Goal: Task Accomplishment & Management: Manage account settings

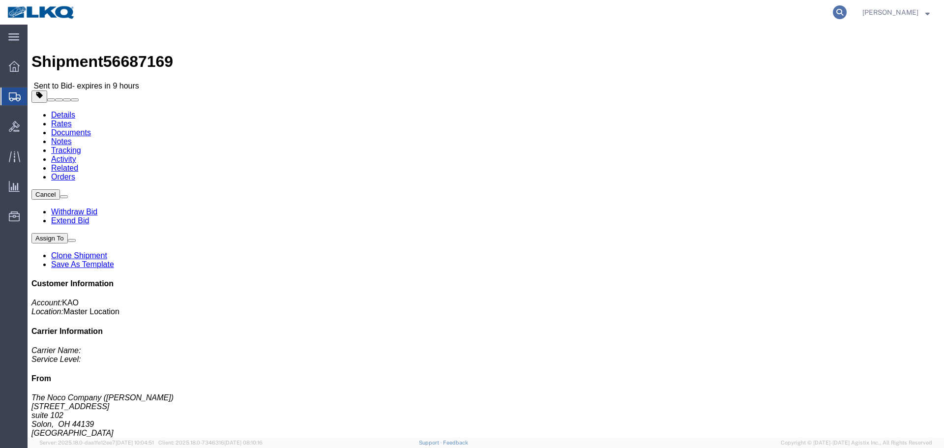
click at [842, 13] on icon at bounding box center [840, 12] width 14 height 14
paste input "56663754"
type input "56663754"
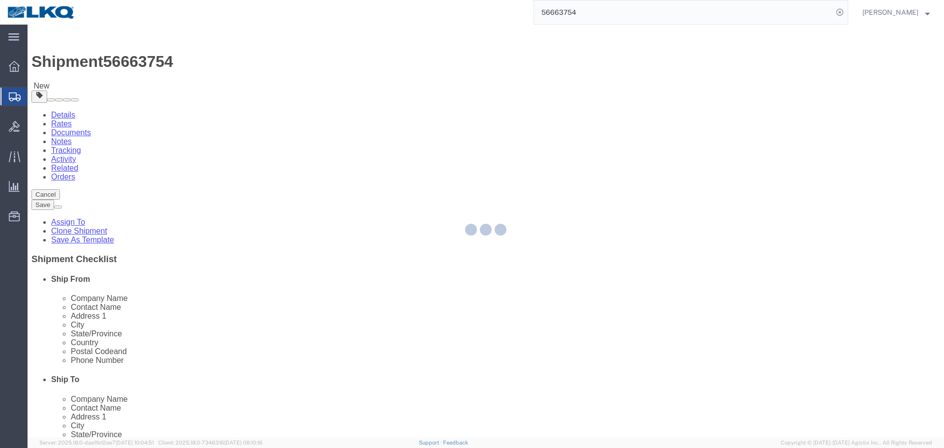
scroll to position [197, 0]
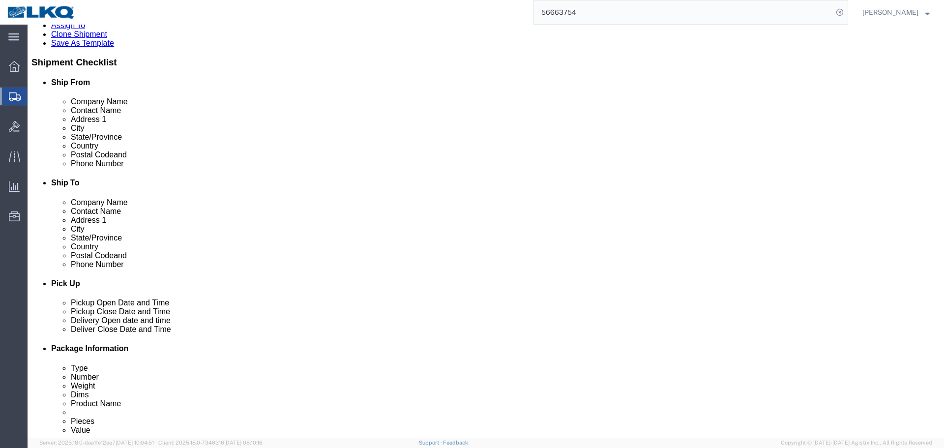
select select
select select "28712"
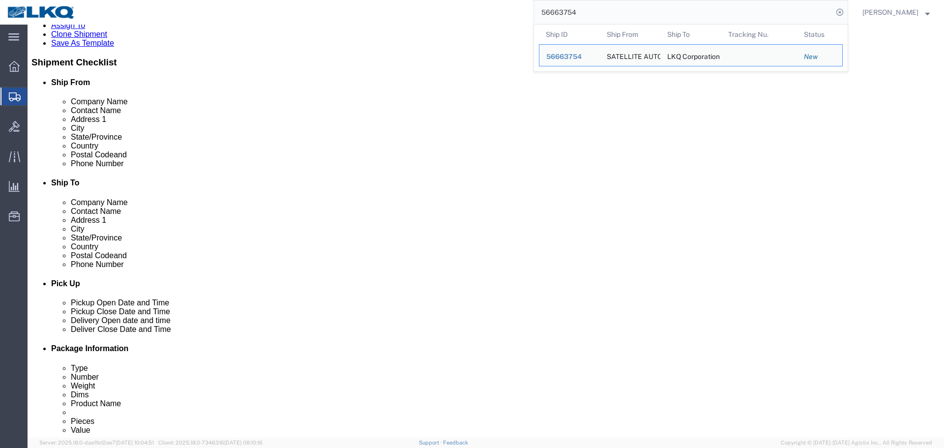
paste input "91377"
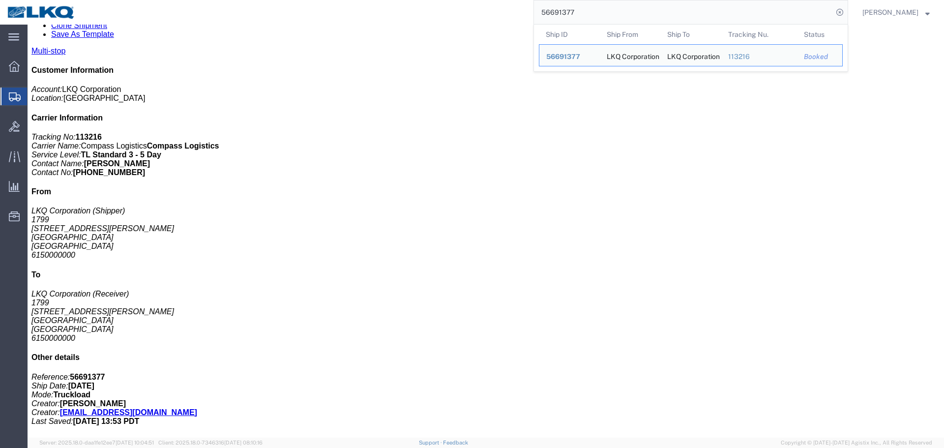
click at [696, 7] on input "56691377" at bounding box center [683, 12] width 299 height 24
paste input "22915"
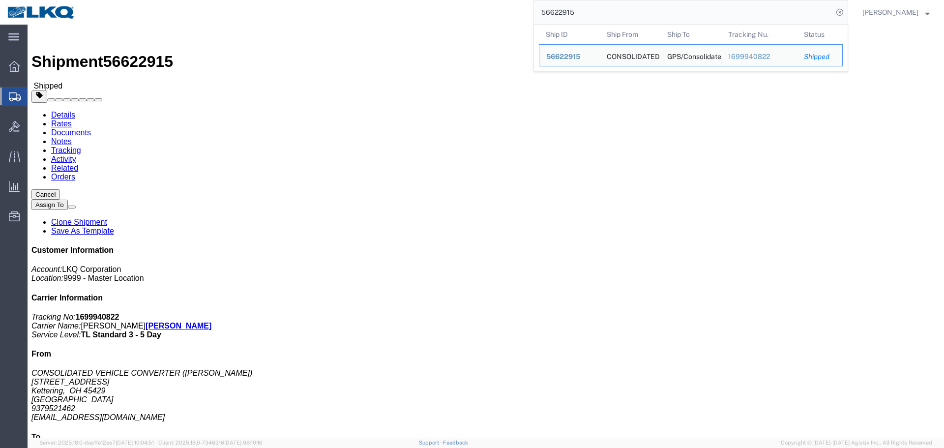
click h4 "Routing & Vehicle Information"
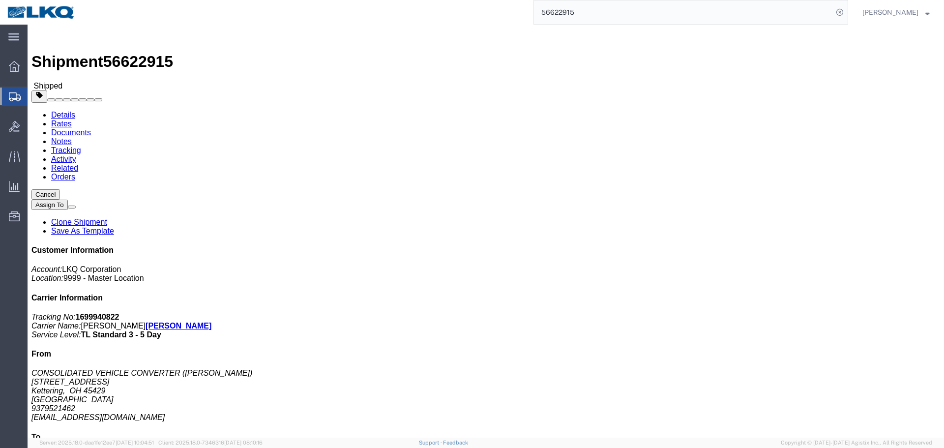
click address "CONSOLIDATED VEHICLE CONVERTER ([PERSON_NAME]) [STREET_ADDRESS][PERSON_NAME] 93…"
copy div "[EMAIL_ADDRESS][DOMAIN_NAME]"
click address "GPS/Consolidated ([PERSON_NAME]) [STREET_ADDRESS] 678-854-9960 ext. 6002 [EMAIL…"
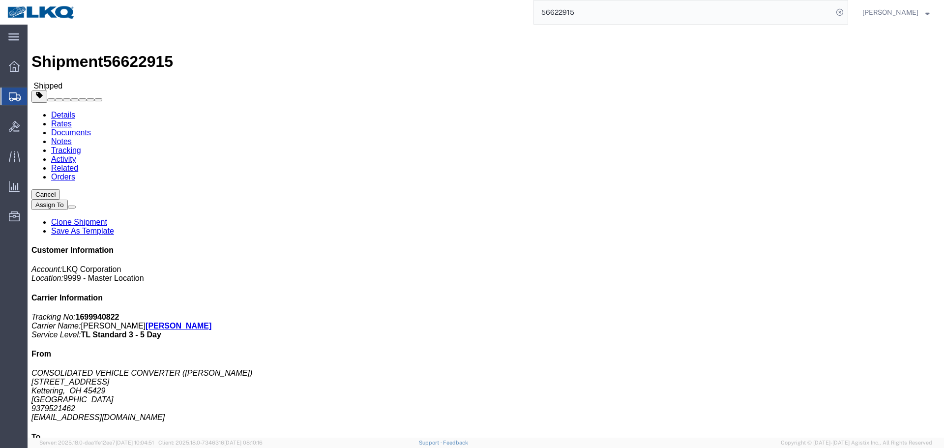
click address "GPS/Consolidated ([PERSON_NAME]) [STREET_ADDRESS] 678-854-9960 ext. 6002 [EMAIL…"
copy div "[EMAIL_ADDRESS][DOMAIN_NAME]"
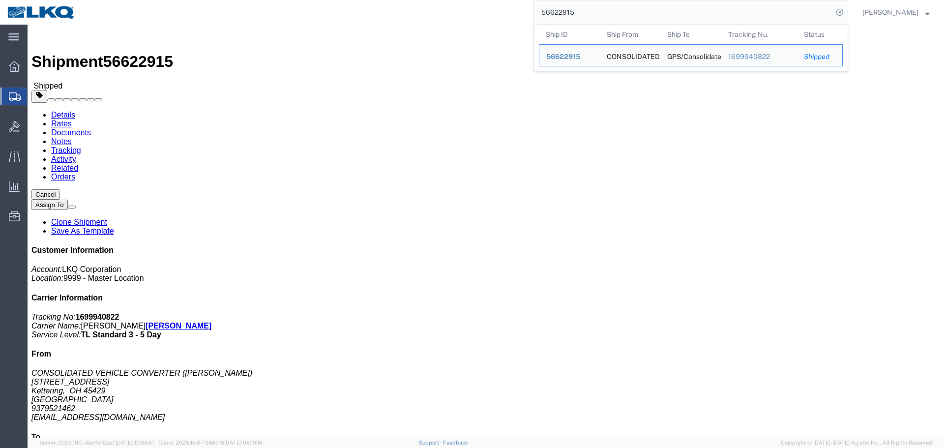
click at [582, 20] on input "56622915" at bounding box center [683, 12] width 299 height 24
paste input "87008"
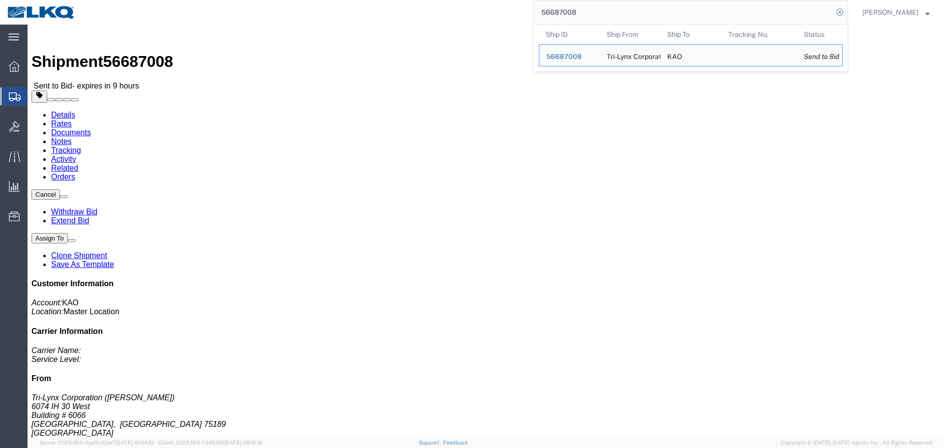
paste input "0829"
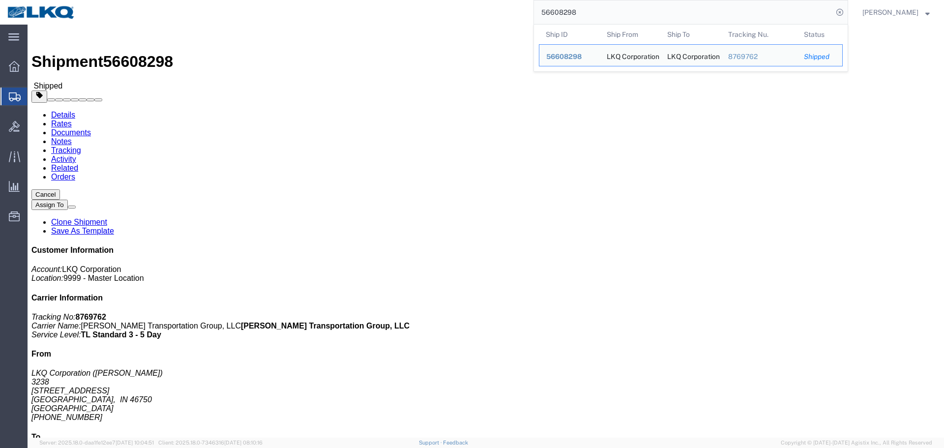
drag, startPoint x: 94, startPoint y: 62, endPoint x: 66, endPoint y: 37, distance: 36.9
click link "Rates"
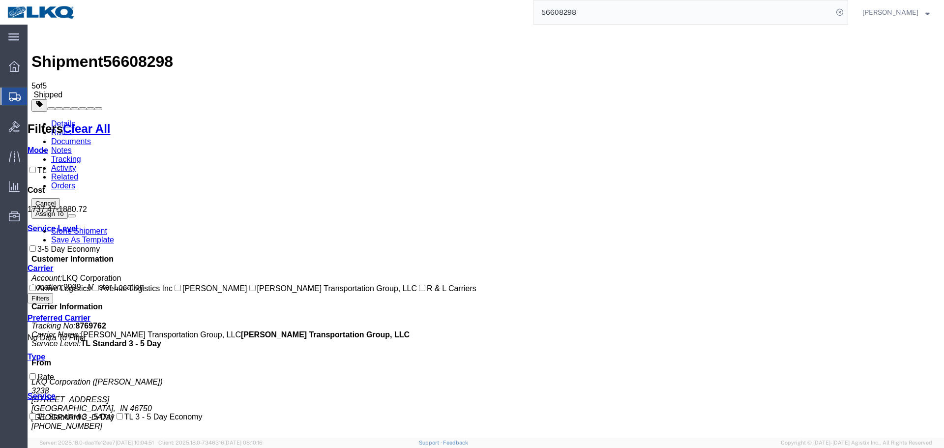
click at [632, 8] on input "56608298" at bounding box center [683, 12] width 299 height 24
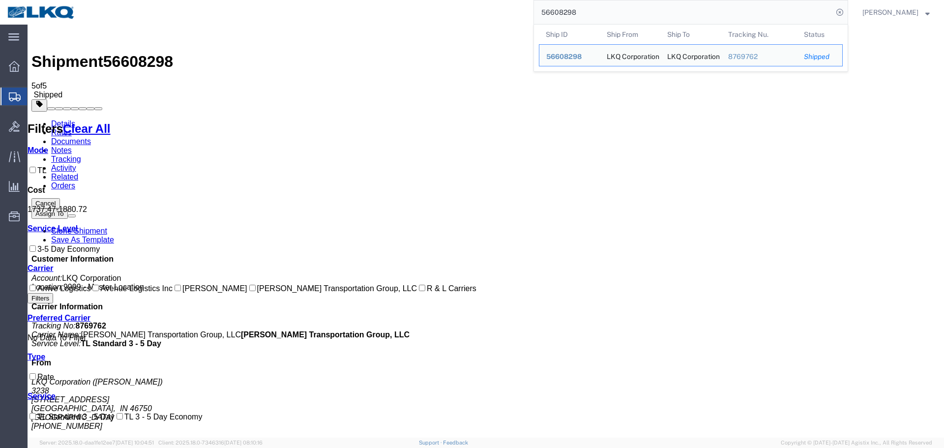
paste input "356328"
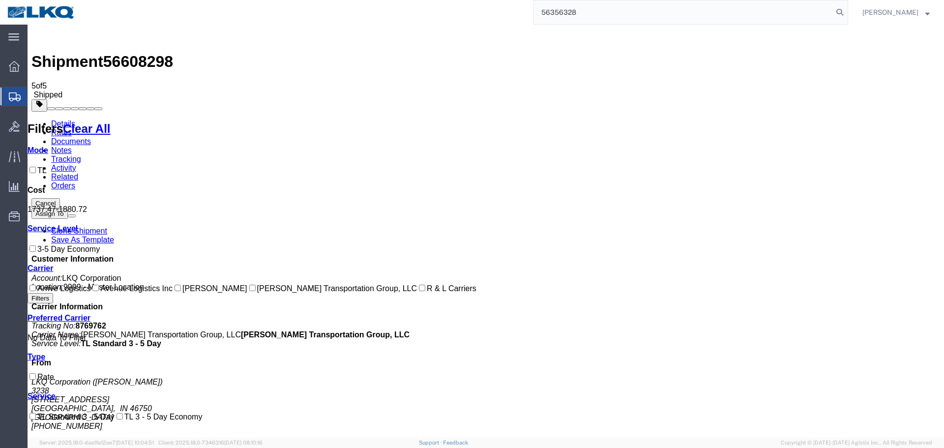
type input "56356328"
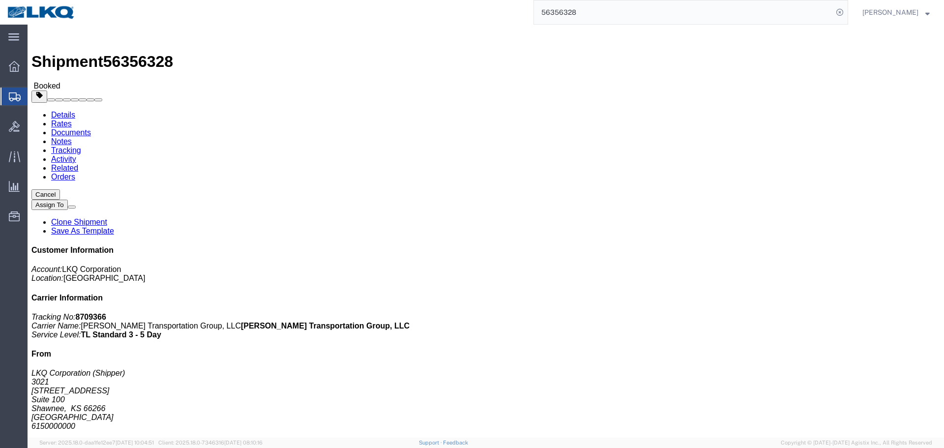
click button "Cancel"
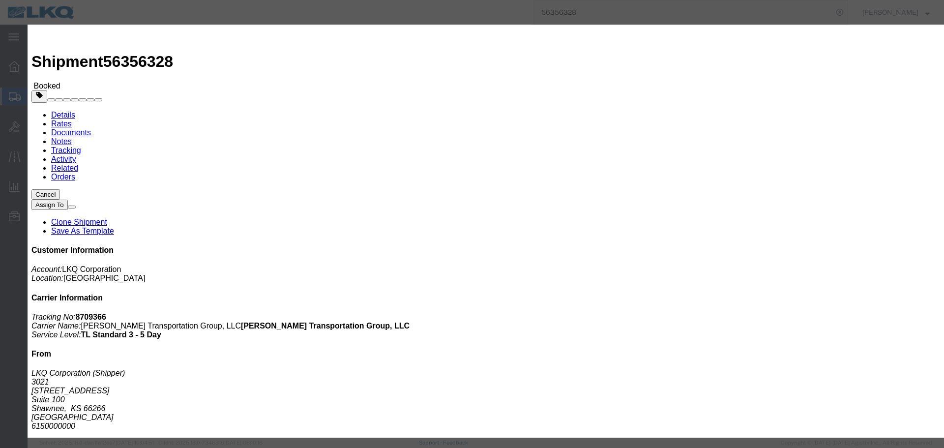
click button "Yes"
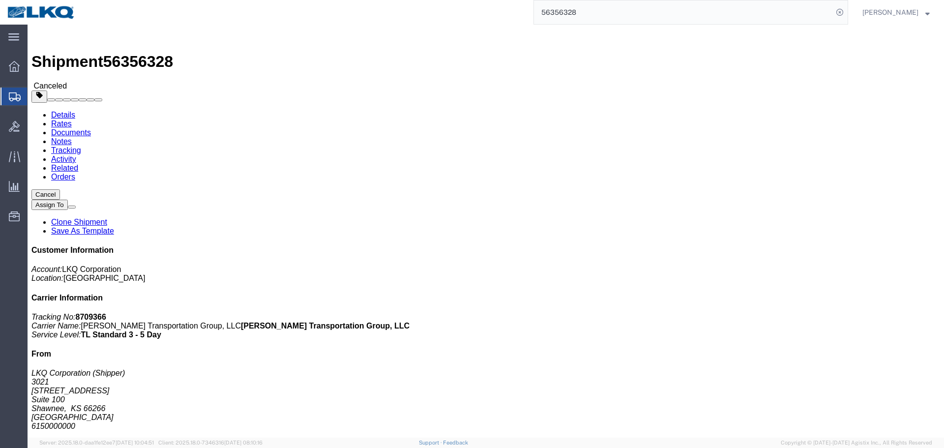
click at [635, 4] on input "56356328" at bounding box center [683, 12] width 299 height 24
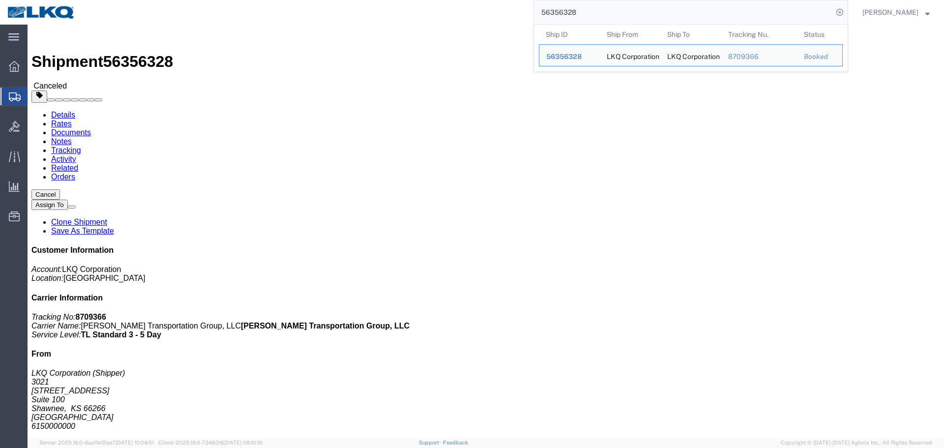
paste input "691216"
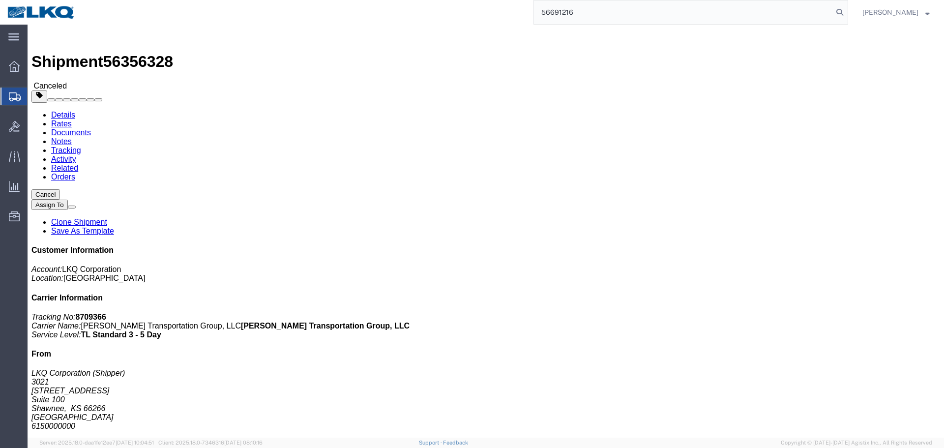
type input "56691216"
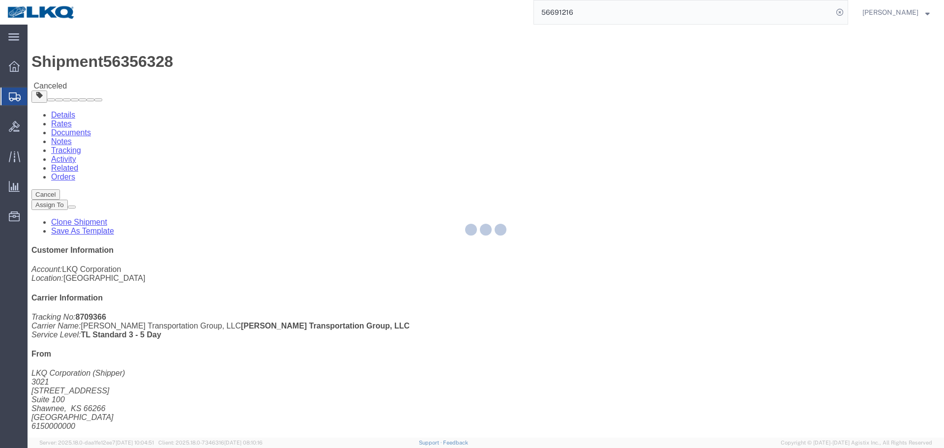
click at [591, 2] on input "56691216" at bounding box center [683, 12] width 299 height 24
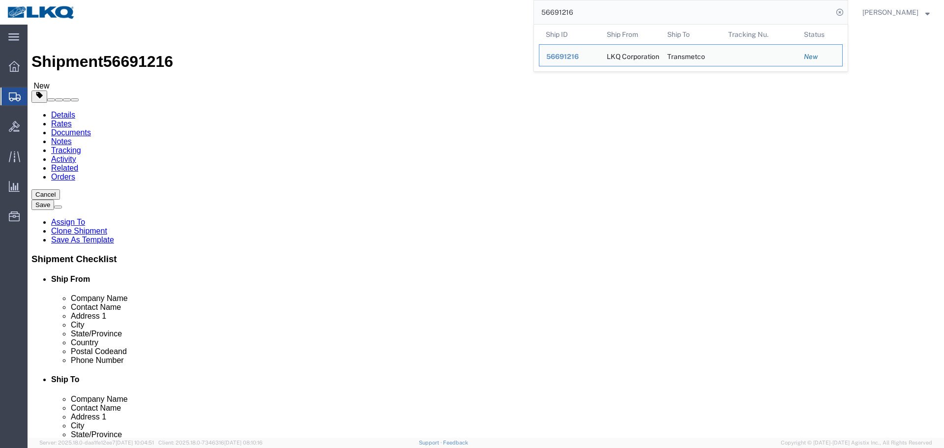
select select "27540"
select select "28018"
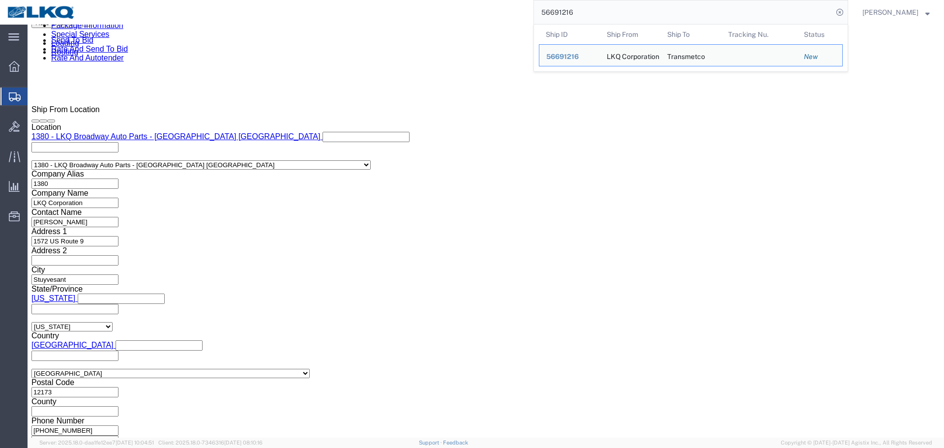
scroll to position [425, 0]
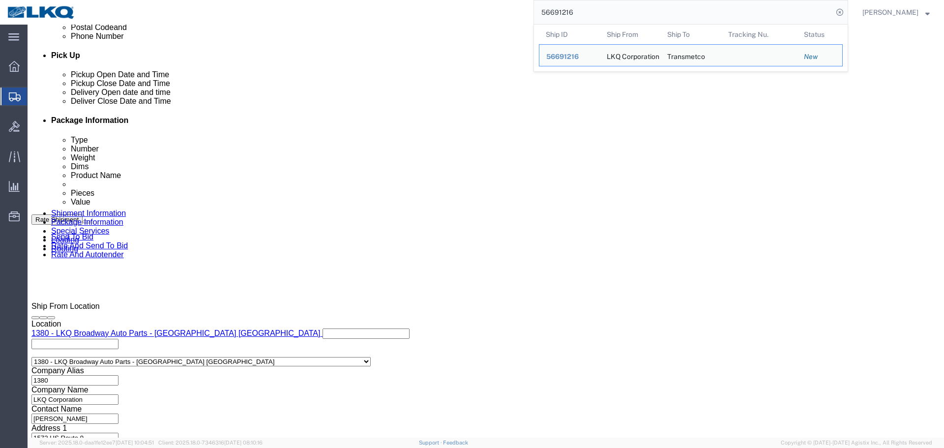
click div "[DATE] 12:00 PM"
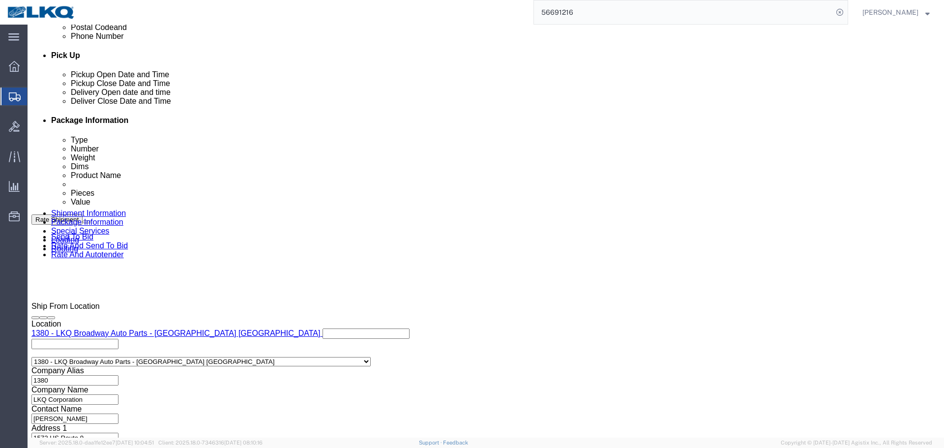
scroll to position [621, 0]
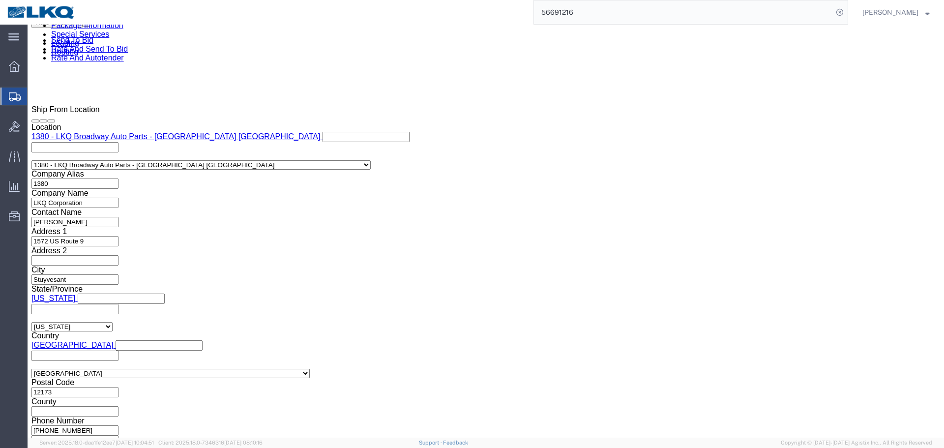
click button "Apply"
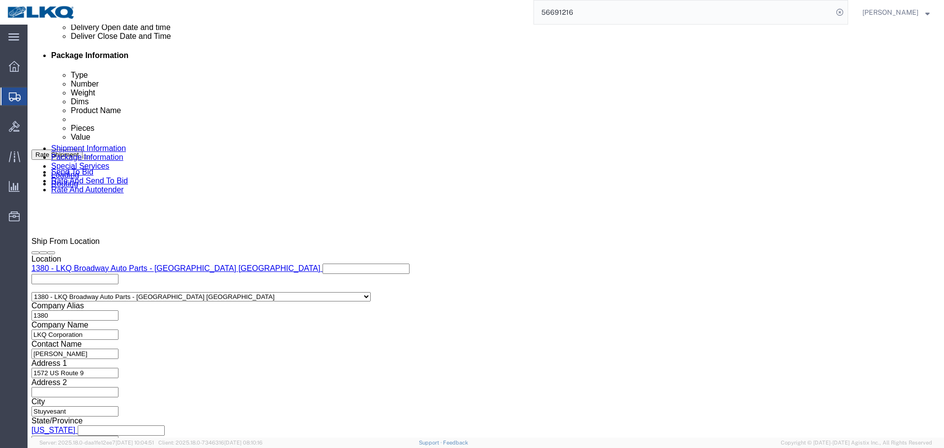
scroll to position [376, 0]
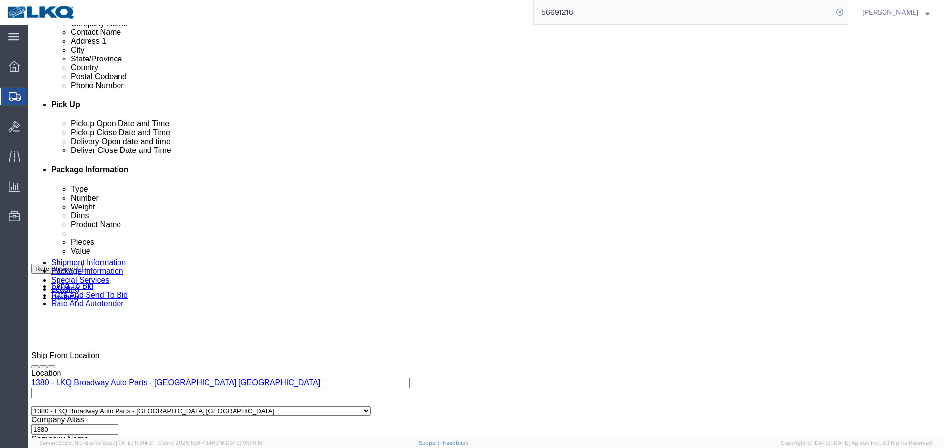
click button "Save"
type button "Save"
click at [645, 22] on input "56691216" at bounding box center [683, 12] width 299 height 24
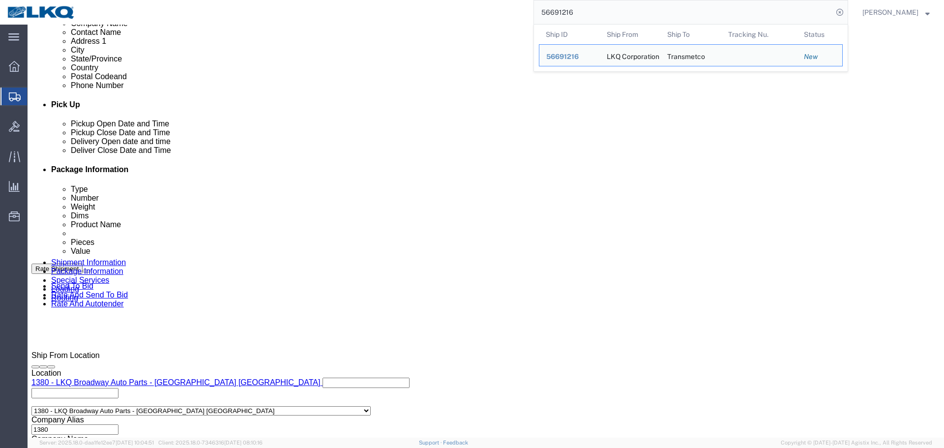
paste input "356317"
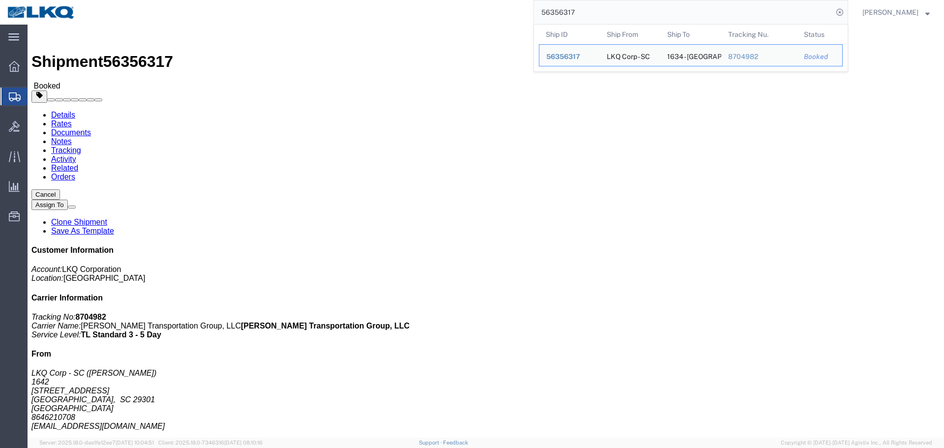
click button "Cancel"
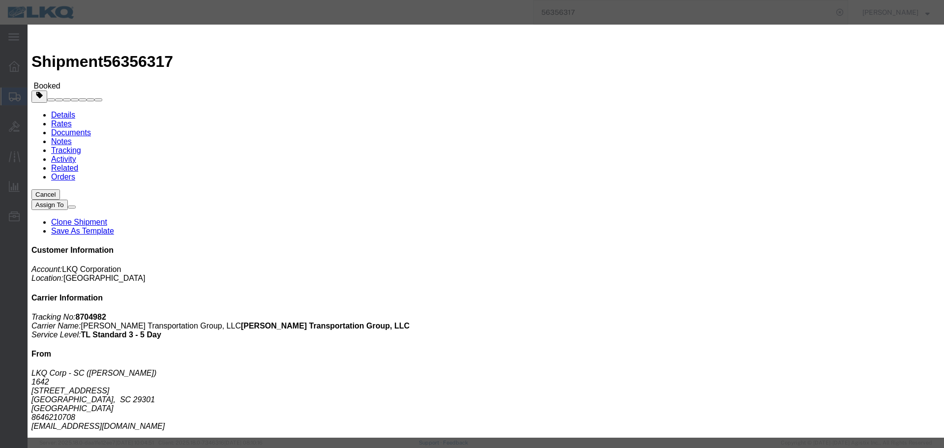
click button "Yes"
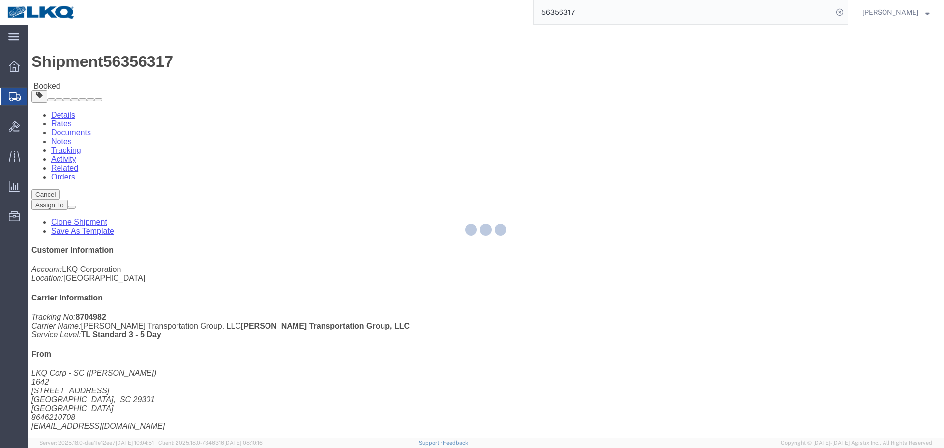
click at [591, 12] on input "56356317" at bounding box center [683, 12] width 299 height 24
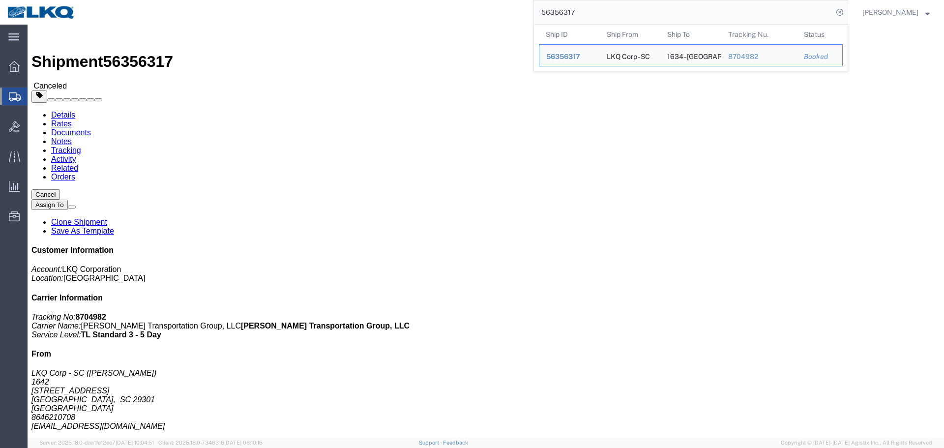
click at [667, 9] on input "56356317" at bounding box center [683, 12] width 299 height 24
paste input "649188"
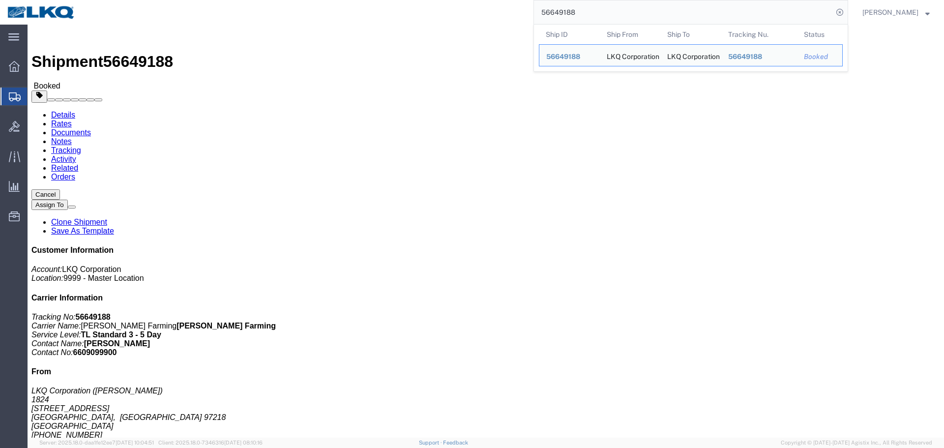
click div "Ship From LKQ Corporation ([PERSON_NAME]) 1824 [STREET_ADDRESS] [PHONE_NUMBER] …"
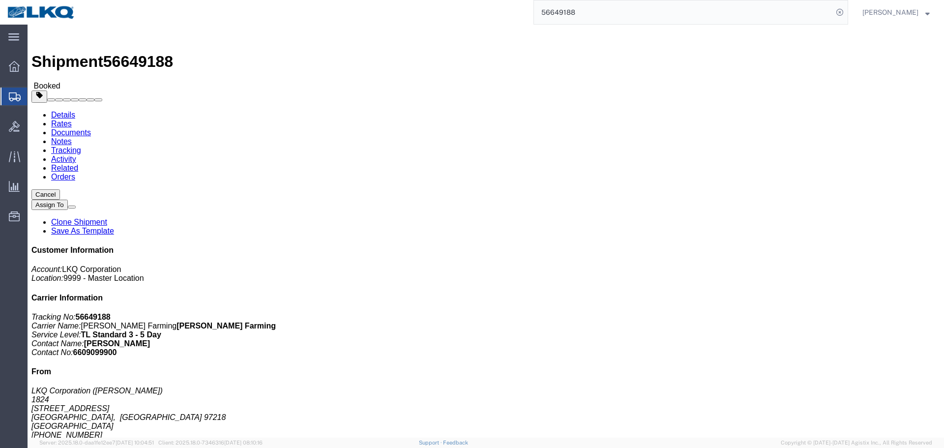
click div "Ship From LKQ Corporation ([PERSON_NAME]) 1824 [STREET_ADDRESS] [PHONE_NUMBER] …"
drag, startPoint x: 518, startPoint y: 155, endPoint x: 541, endPoint y: 182, distance: 35.9
click div "Shipment Detail Ship From LKQ Corporation ([PERSON_NAME]) 1824 [STREET_ADDRESS]…"
click h4 "Routing & Vehicle Information"
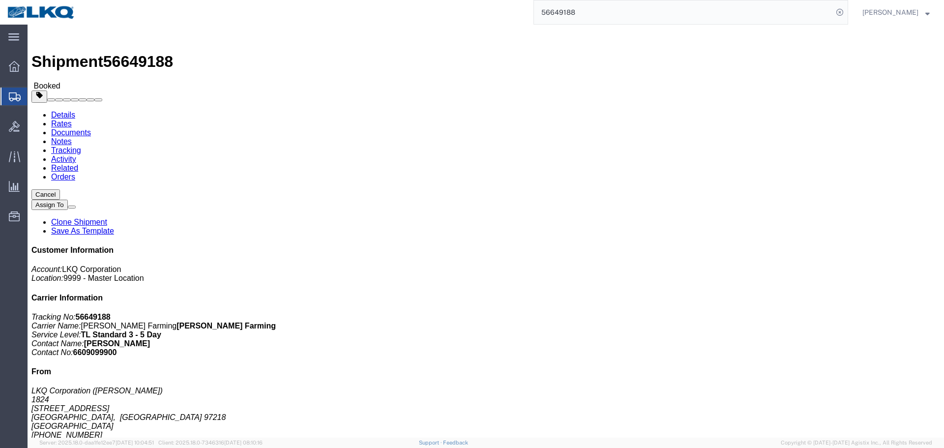
click address "LKQ Corporation ([PERSON_NAME]) 1824 [STREET_ADDRESS] [PHONE_NUMBER] [EMAIL_ADD…"
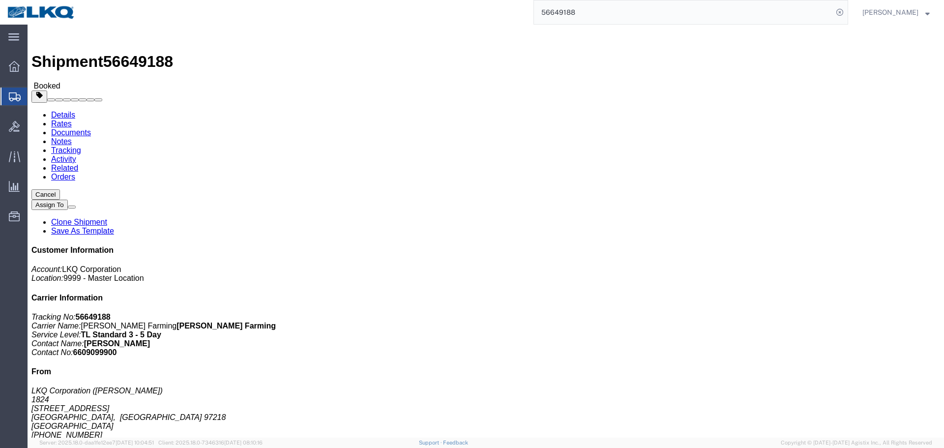
click div "Requested"
click div "Ship From LKQ Corporation ([PERSON_NAME]) 1824 [STREET_ADDRESS] [PHONE_NUMBER] …"
click div "Leg 1 - Truckload Vehicle 1: Standard Dry Van (53 Feet) Number of trucks: 1"
click at [611, 10] on input "56649188" at bounding box center [683, 12] width 299 height 24
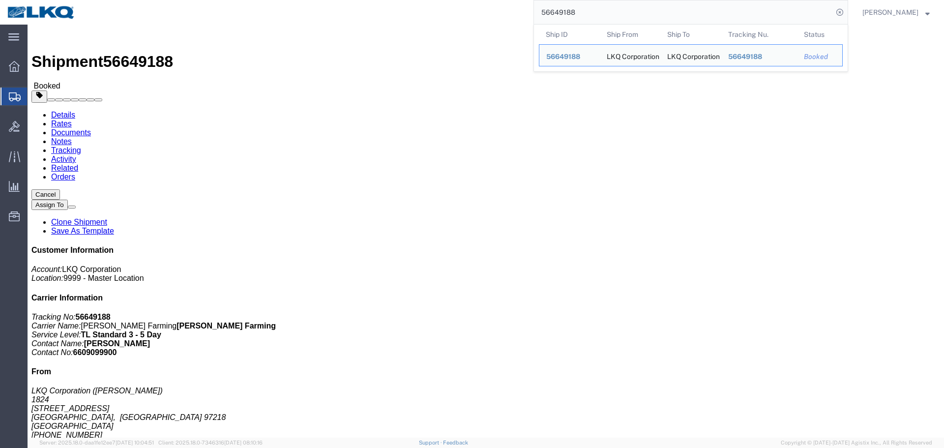
paste input "25771"
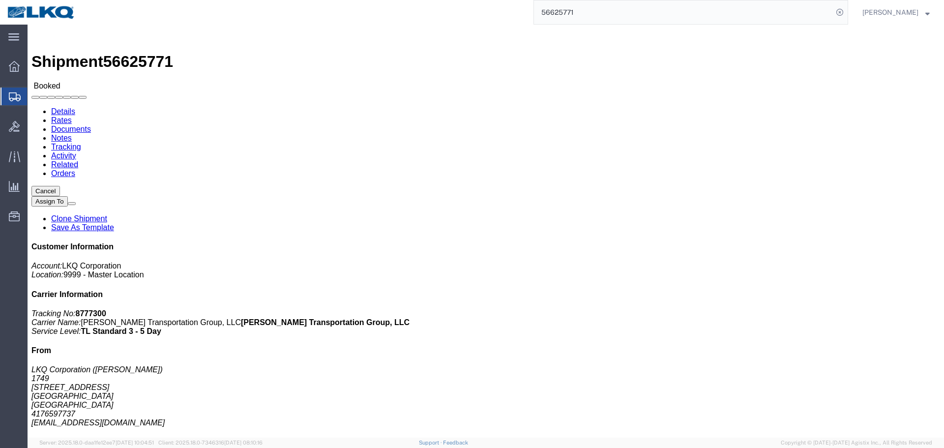
click div "Leg 1 - Truckload Vehicle 1: Standard Dry Van (53 Feet) Number of trucks: 1"
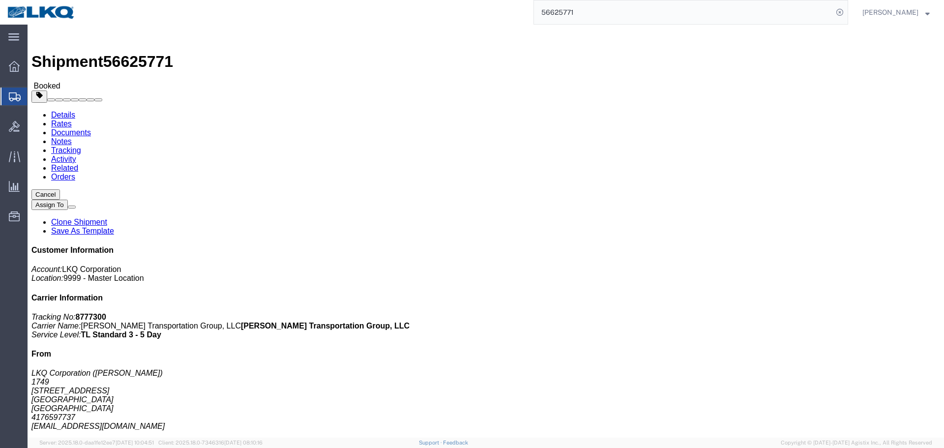
click div "Leg 1 - Truckload Vehicle 1: Standard Dry Van (53 Feet) Number of trucks: 1"
click div "Ship From LKQ Corporation ([PERSON_NAME]) 1749 [STREET_ADDRESS] 4176597737 [EMA…"
drag, startPoint x: 471, startPoint y: 169, endPoint x: 456, endPoint y: 180, distance: 19.1
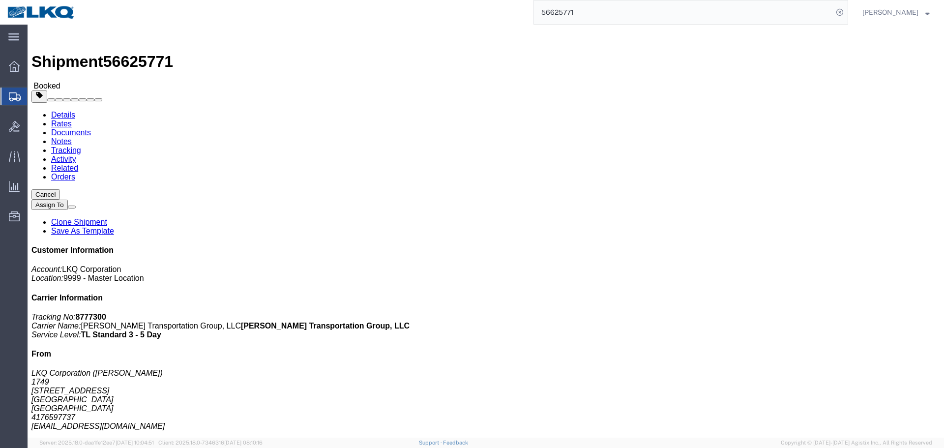
click div "Ship From LKQ Corporation ([PERSON_NAME]) 1749 [STREET_ADDRESS] 4176597737 [EMA…"
click div "Leg 1 - Truckload Vehicle 1: Standard Dry Van (53 Feet) Number of trucks: 1"
click link "Documents"
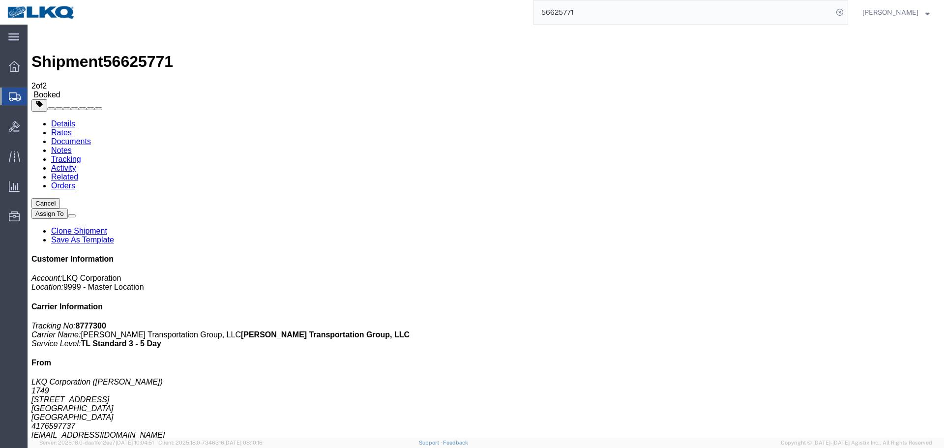
drag, startPoint x: 413, startPoint y: 132, endPoint x: 615, endPoint y: 34, distance: 225.1
click at [55, 119] on link "Details" at bounding box center [63, 123] width 24 height 8
click div "Leg 1 - Truckload Vehicle 1: Standard Dry Van (53 Feet) Number of trucks: 1"
click h4 "Routing & Vehicle Information"
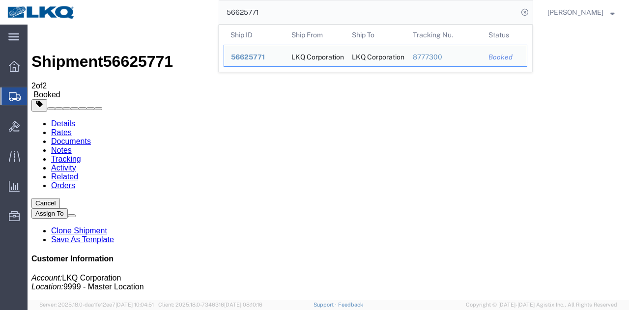
click at [384, 9] on input "56625771" at bounding box center [368, 12] width 299 height 24
paste input "92236"
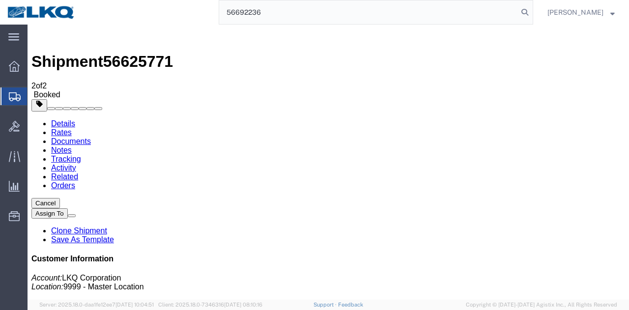
type input "56692236"
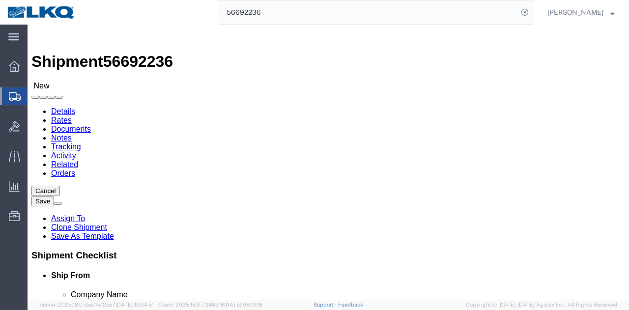
select select "27394"
select select "27634"
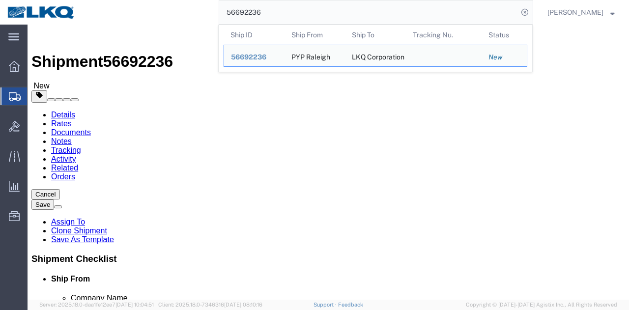
click at [352, 12] on input "56692236" at bounding box center [368, 12] width 299 height 24
paste input "525238"
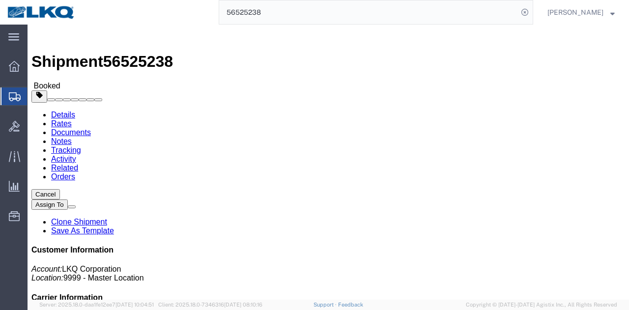
click link "Rates"
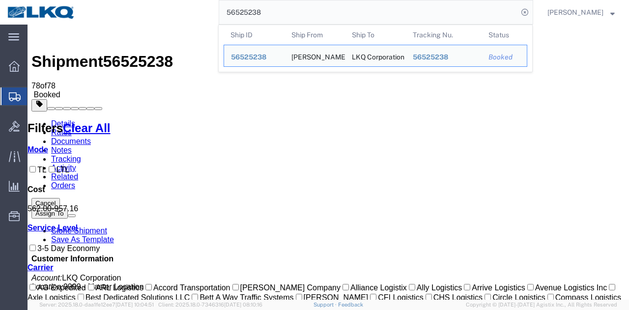
click at [369, 21] on input "56525238" at bounding box center [368, 12] width 299 height 24
paste input "39295"
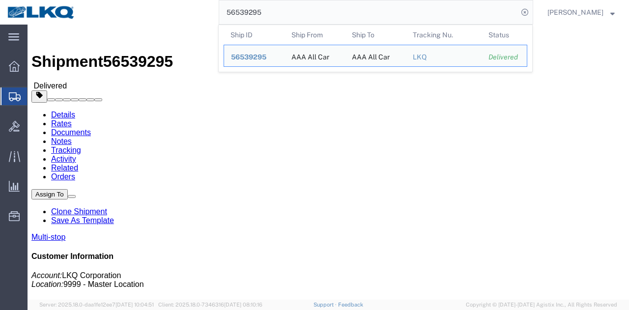
click link "Rates"
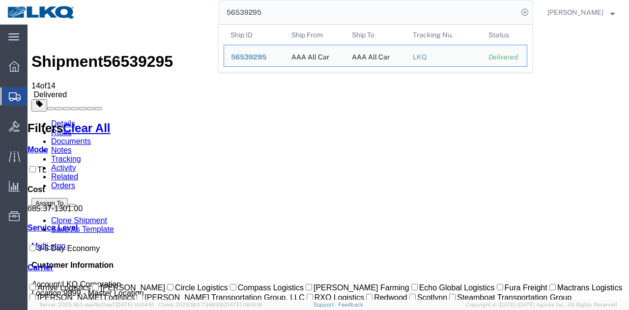
click at [373, 14] on input "56539295" at bounding box center [368, 12] width 299 height 24
paste input "668520"
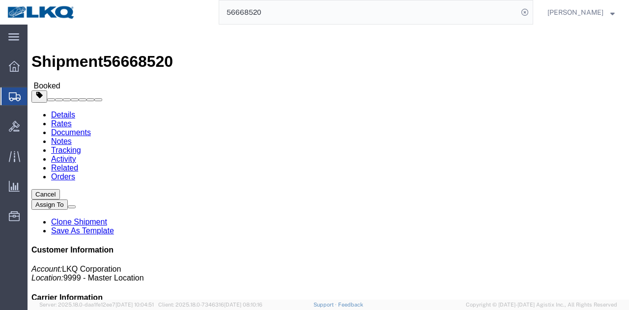
click div "Ship From LKQ Corporation ([PERSON_NAME]) 1394 [STREET_ADDRESS][PERSON_NAME] 41…"
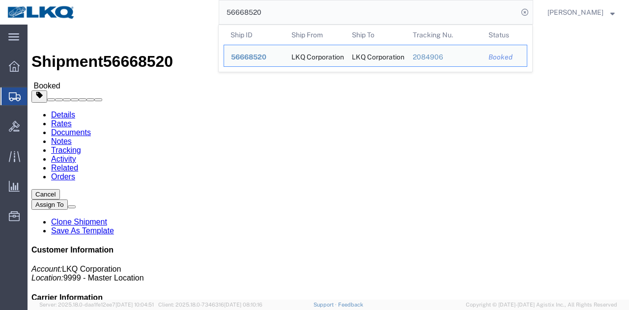
click at [318, 17] on input "56668520" at bounding box center [368, 12] width 299 height 24
click at [346, 13] on input "56668520" at bounding box center [368, 12] width 299 height 24
paste input "315654"
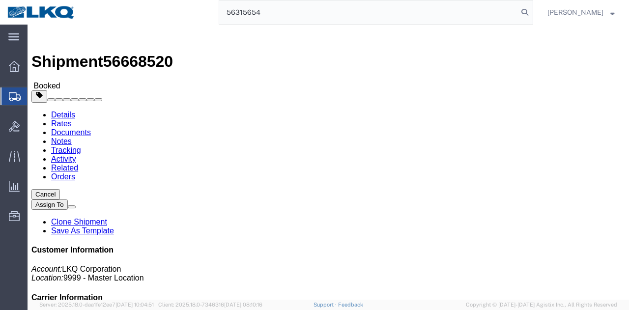
type input "56315654"
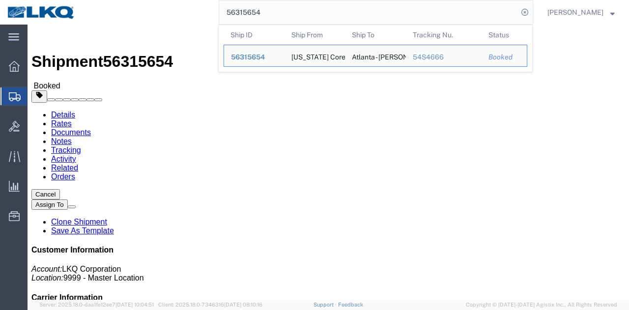
click div "Leg 1 - Rail Vehicle 1: Boxcar"
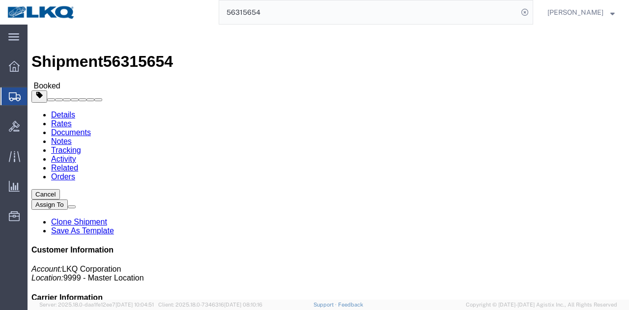
click link "Requested"
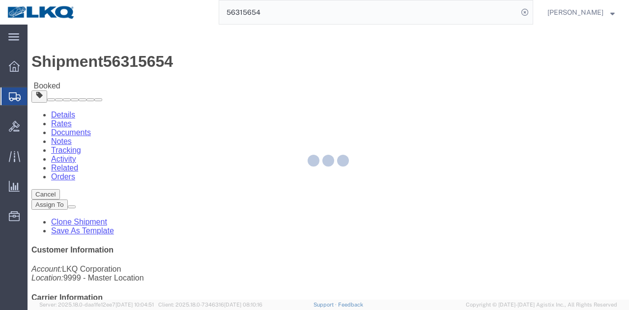
select select
select select "30"
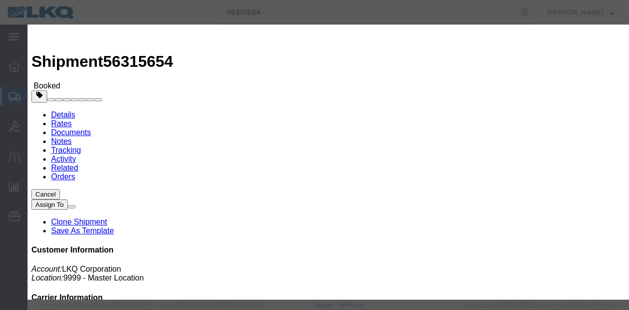
click input "9:00 AM"
click div "Event Date [DATE]"
click input "[DATE]"
click td "11"
click input "9:00 AM"
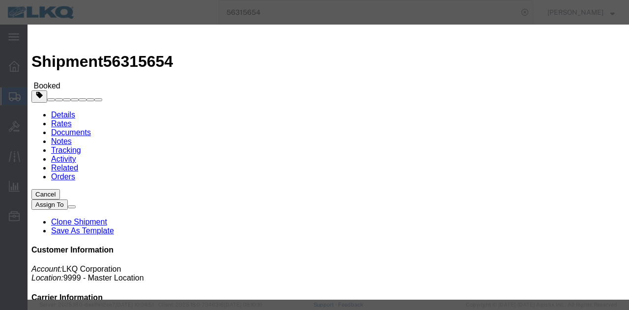
scroll to position [33, 0]
type input "8:30 AM"
click button "Save"
click button "Ok"
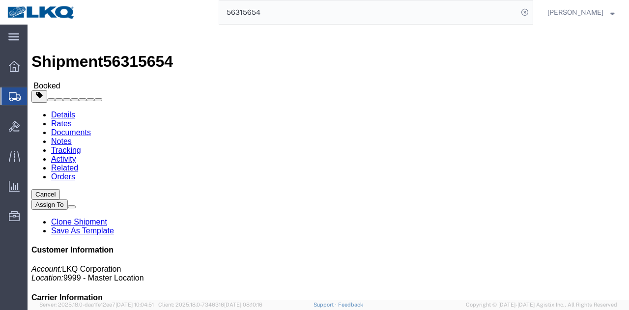
click icon "button"
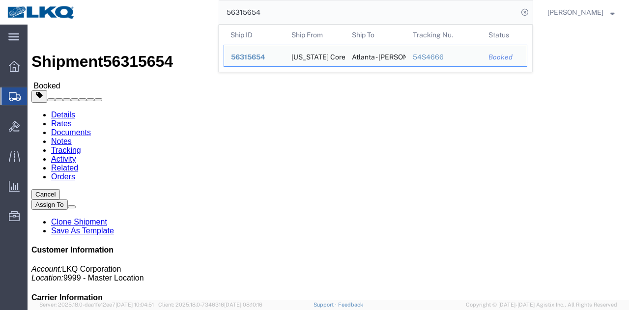
click at [443, 16] on input "56315654" at bounding box center [368, 12] width 299 height 24
paste input "56342133"
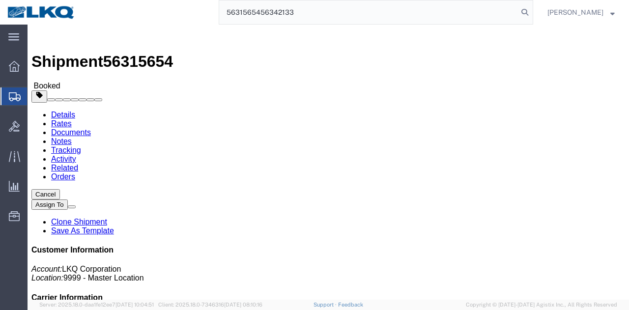
paste input "search"
type input "56342133"
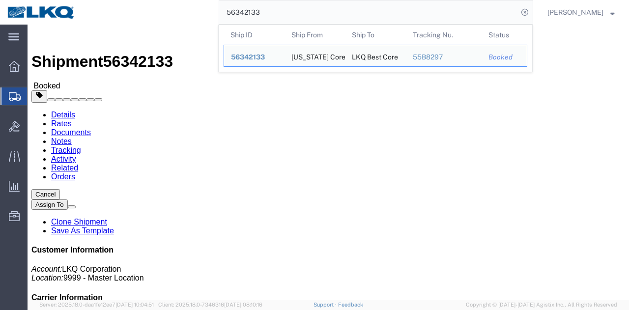
click link "Schedule appointment"
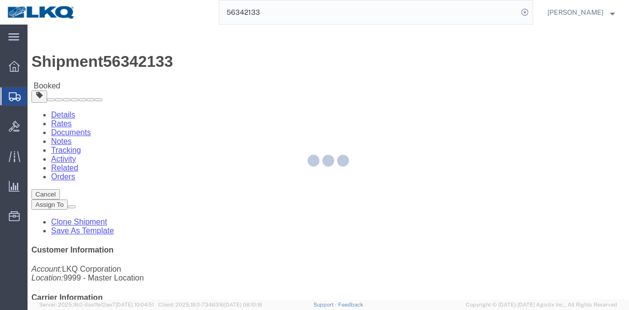
select select
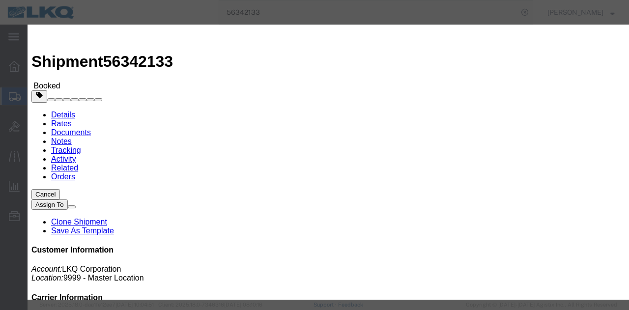
click input "[DATE]"
click td "11"
click input "1:00 PM"
type input "9:00 AM"
click select "Select 15 min 30 min 45 min 1 hr 2 hr 3 hr 4 hr"
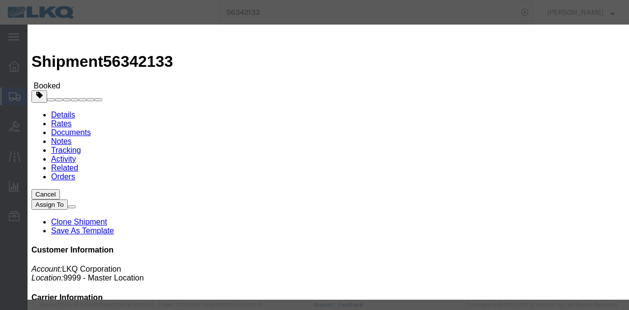
select select "15"
click select "Select 15 min 30 min 45 min 1 hr 2 hr 3 hr 4 hr"
click select "Select 1760 - LKQ Best Core 1760 - Outbound Loads"
select select "1"
click select "Select 1760 - LKQ Best Core 1760 - Outbound Loads"
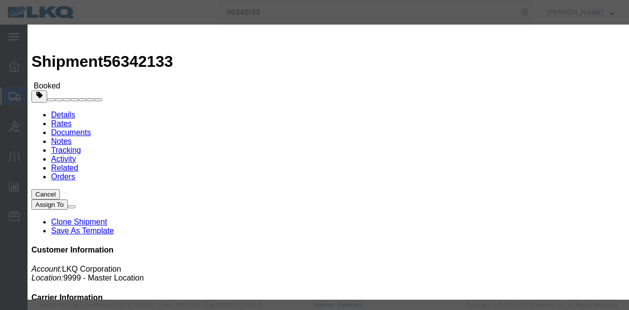
click button "Save"
click button "Ok"
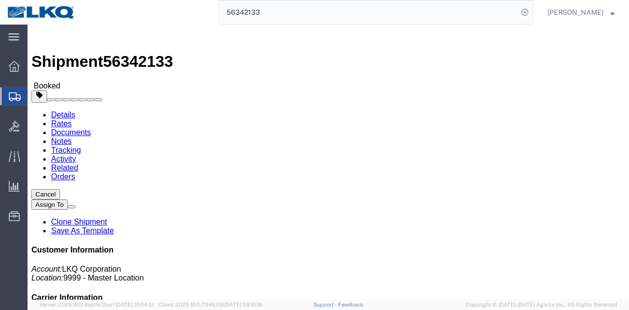
click div "Close"
click button "Close"
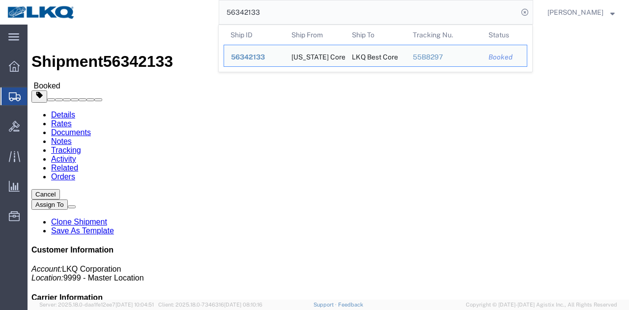
click at [387, 10] on input "56342133" at bounding box center [368, 12] width 299 height 24
paste input "687047"
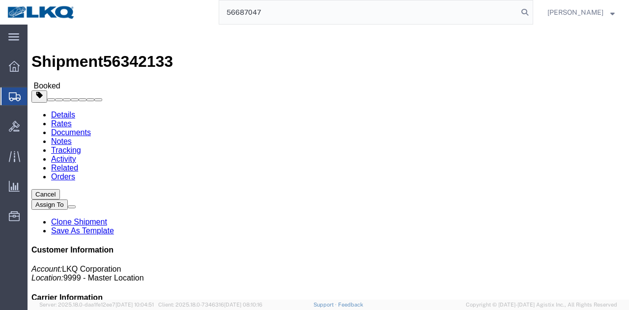
type input "56687047"
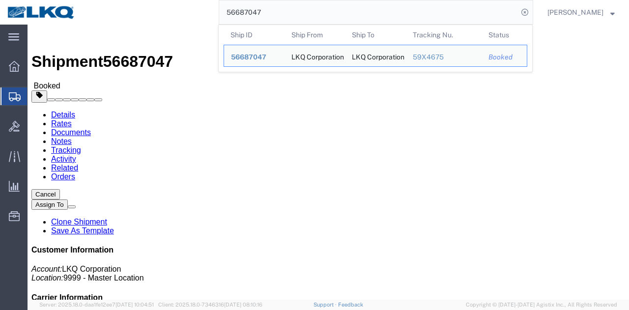
click div "Leg 1 - Rail Vehicle 1: Boxcar"
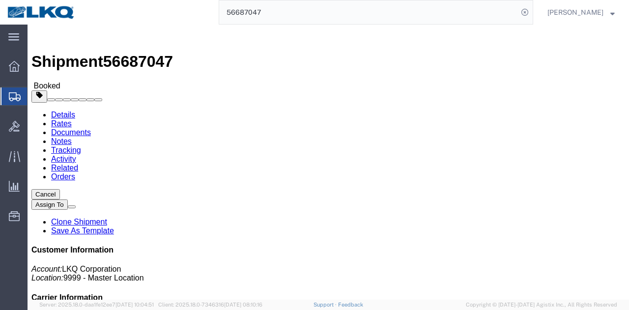
click div "Requested"
click link "Requested"
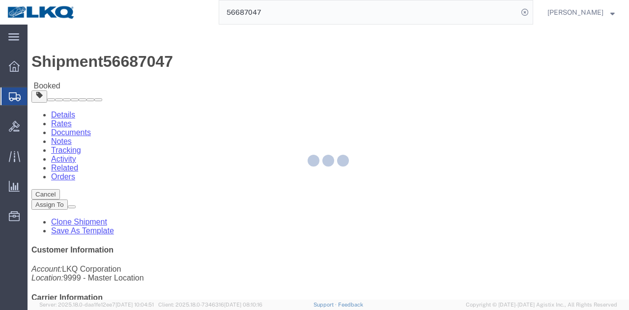
select select
select select "15"
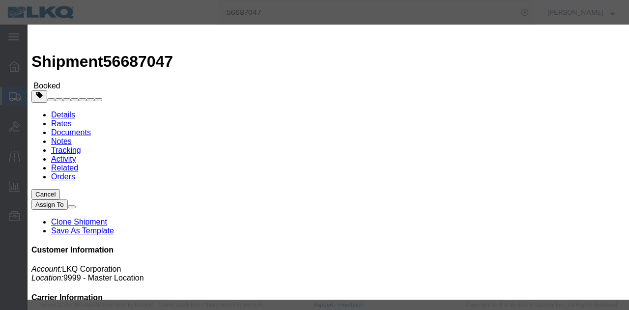
click input "[DATE]"
click td "11"
click input "7:00 AM"
type input "9:30 AM"
click button "Save"
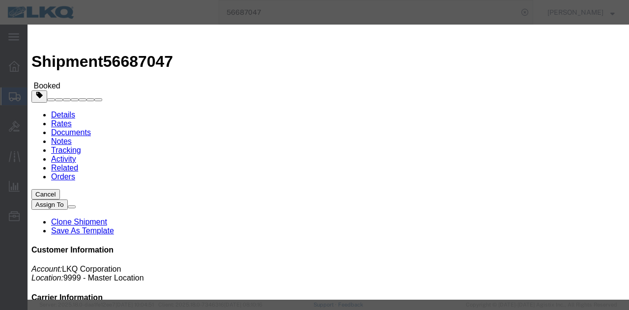
click button "Ok"
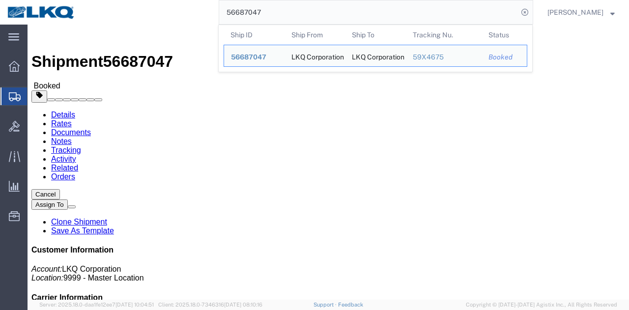
click at [344, 8] on input "56687047" at bounding box center [368, 12] width 299 height 24
paste input "4729"
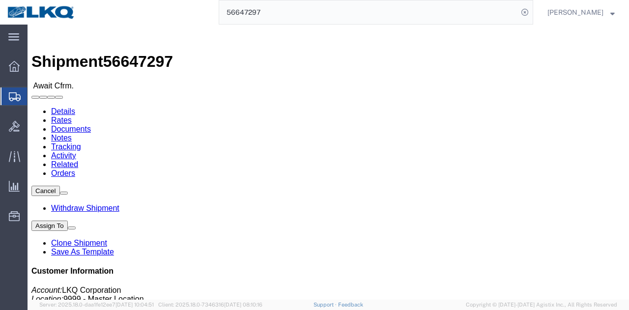
click button "Close"
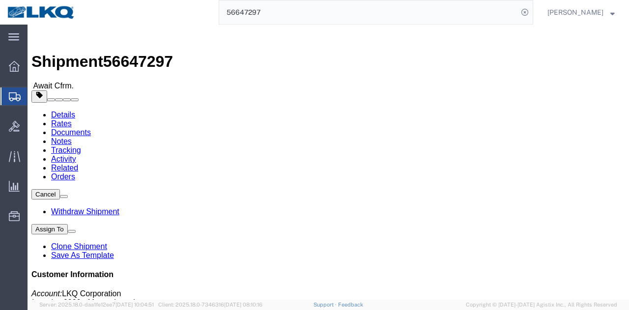
click at [426, 17] on input "56647297" at bounding box center [368, 12] width 299 height 24
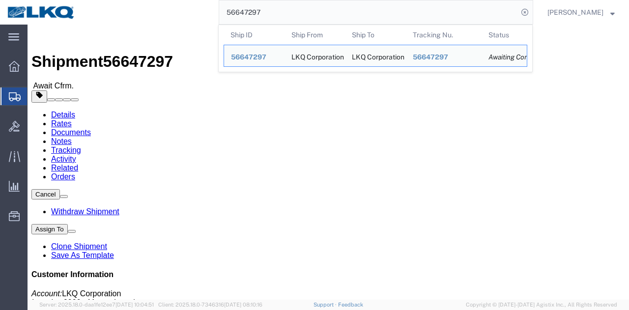
click at [399, 11] on input "56647297" at bounding box center [368, 12] width 299 height 24
paste input "5956"
paste input "10671"
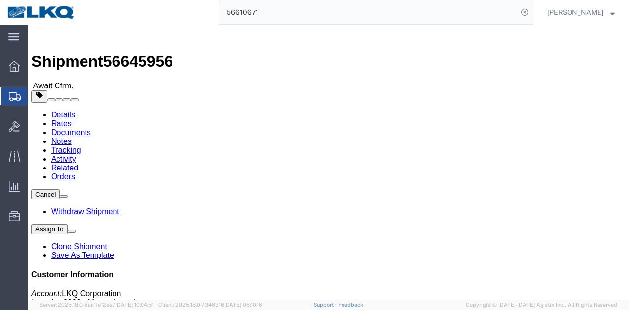
click at [276, 9] on input "56610671" at bounding box center [368, 12] width 299 height 24
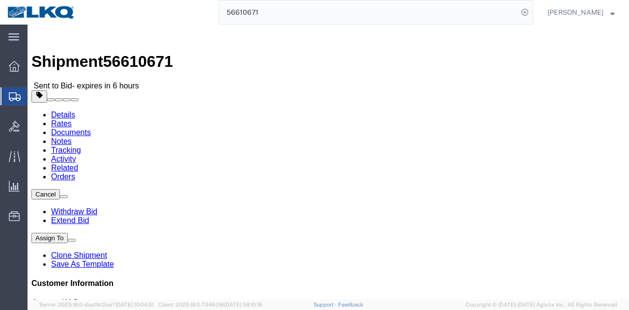
click link "Rates"
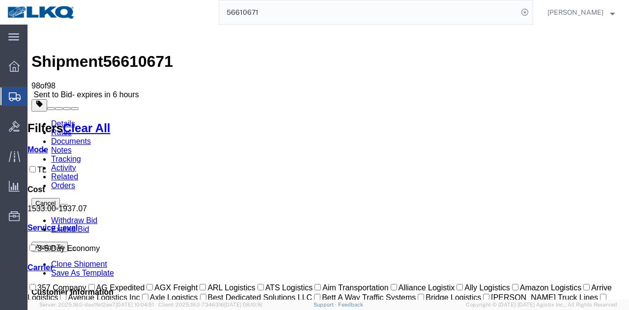
click at [56, 119] on link "Details" at bounding box center [63, 123] width 24 height 8
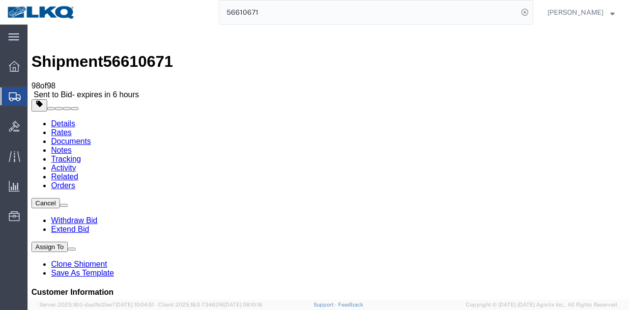
click address "Dometic Corp (Dometic Corp) [STREET_ADDRESS] 9726819797 [PERSON_NAME][EMAIL_ADD…"
copy address "75052"
click address "KAO (KEYSTONE AUTO OPERATIONS RV) [STREET_ADDRESS][PERSON_NAME] [GEOGRAPHIC_DAT…"
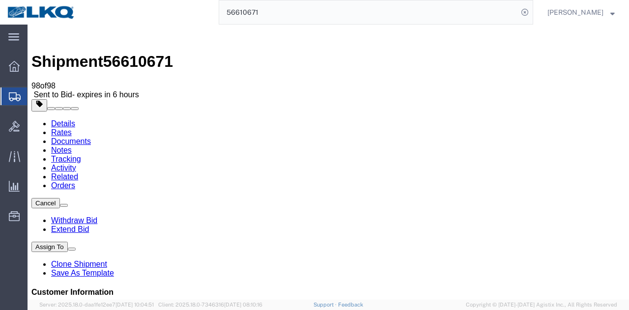
click address "KAO (KEYSTONE AUTO OPERATIONS RV) [STREET_ADDRESS][PERSON_NAME] [GEOGRAPHIC_DAT…"
copy address "30168"
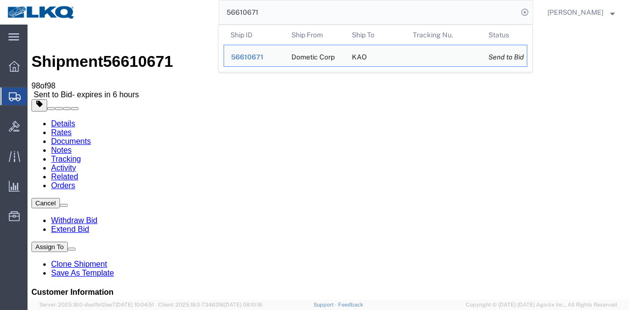
click at [316, 14] on input "56610671" at bounding box center [368, 12] width 299 height 24
click at [311, 10] on input "56610671" at bounding box center [368, 12] width 299 height 24
paste input "540180"
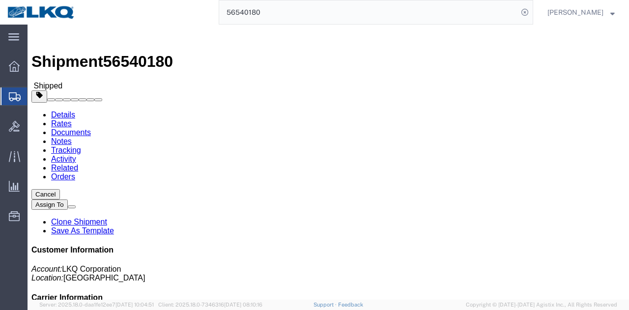
click div "Leg 1 - Truckload Number of trucks: 1"
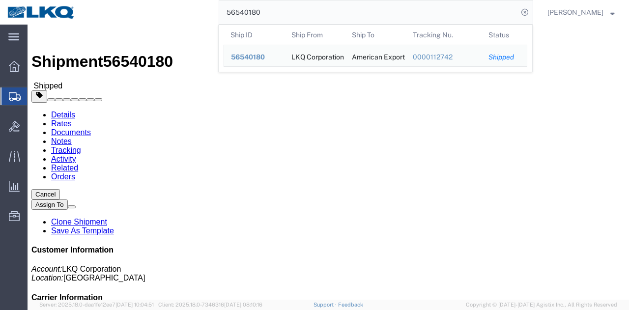
drag, startPoint x: 422, startPoint y: 13, endPoint x: 407, endPoint y: 15, distance: 14.3
click at [422, 13] on input "56540180" at bounding box center [368, 12] width 299 height 24
paste input "356324"
click div "Leg 1 - Truckload Number of trucks: 1"
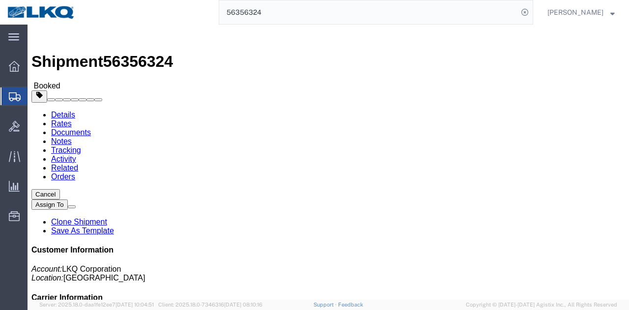
click button "Cancel"
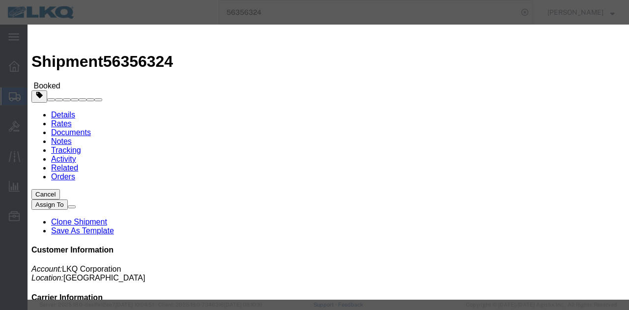
click button "Yes"
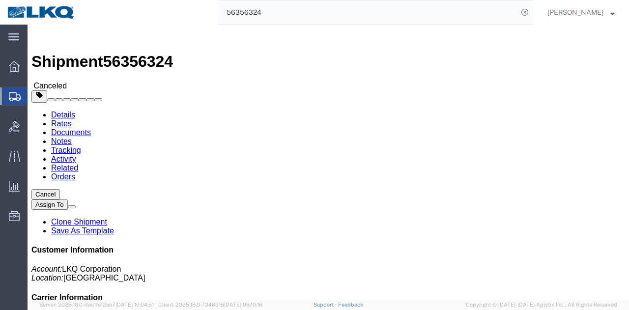
click div "Leg 1 - Truckload Number of trucks: 1"
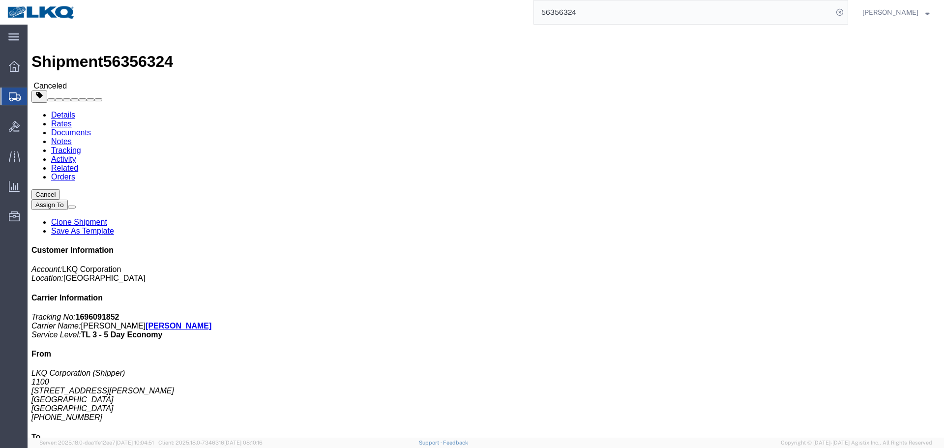
click div "Ship From LKQ Corporation (Shipper) 1100 [STREET_ADDRESS][PERSON_NAME][PERSON_N…"
click at [625, 12] on input "56356324" at bounding box center [683, 12] width 299 height 24
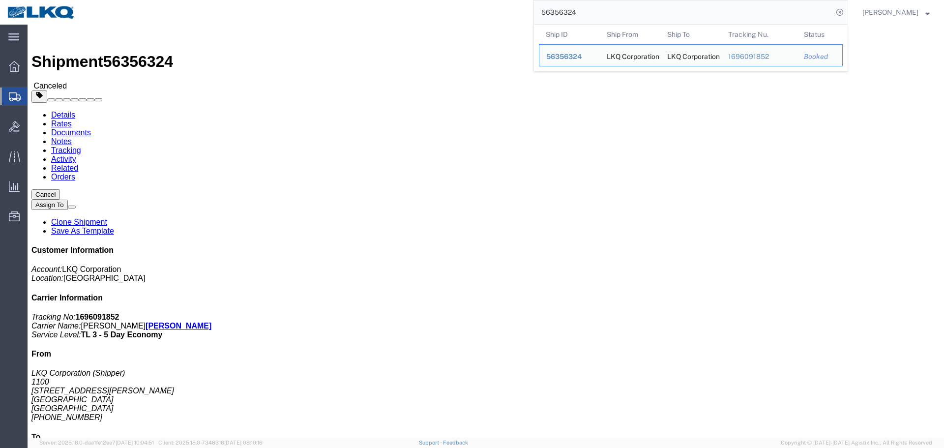
paste input "29155"
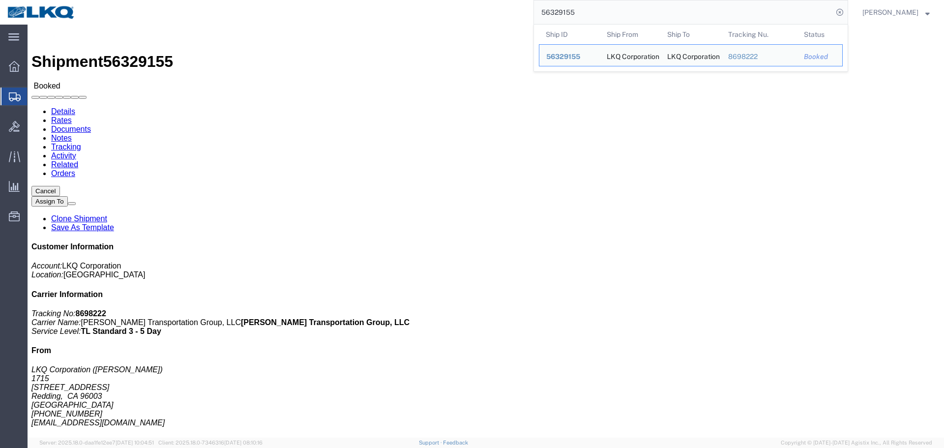
drag, startPoint x: 565, startPoint y: 174, endPoint x: 485, endPoint y: 176, distance: 80.6
click div "Leg 1 - Truckload Vehicle 1: Standard Dry Van Number of trucks: 1"
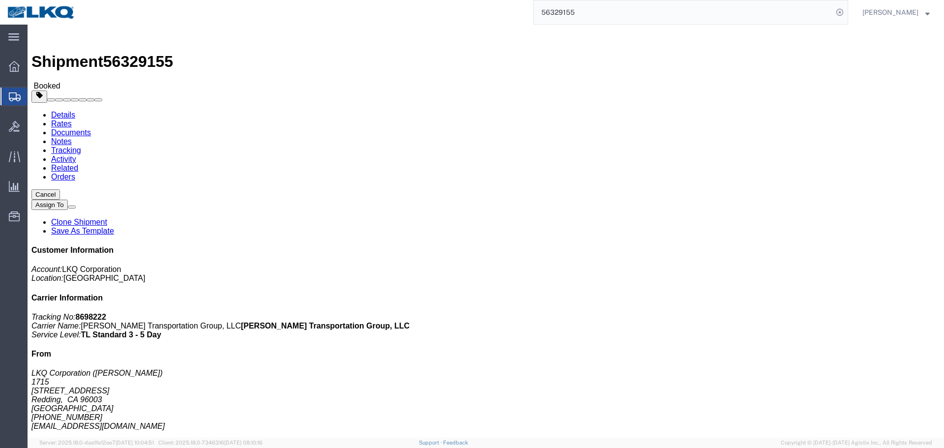
click address "LKQ Corporation (Receiving) 1769 [STREET_ADDRESS][PERSON_NAME] [PHONE_NUMBER]"
copy address "1769"
click at [571, 6] on input "56329155" at bounding box center [683, 12] width 299 height 24
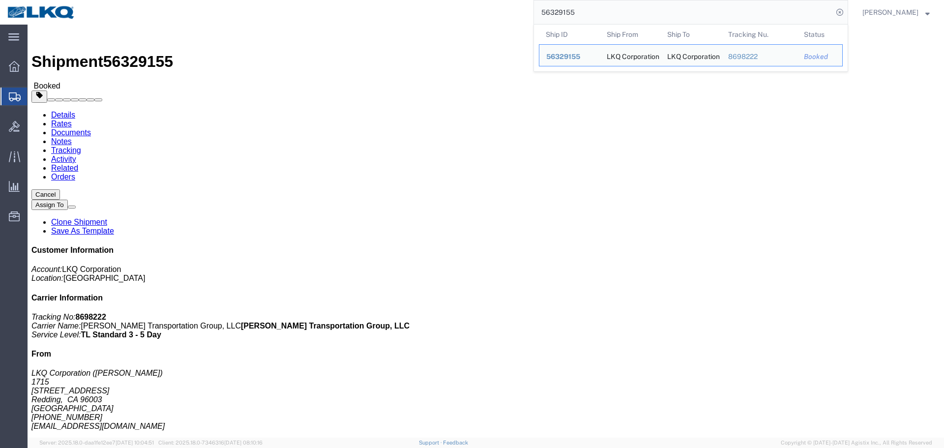
paste input "692509"
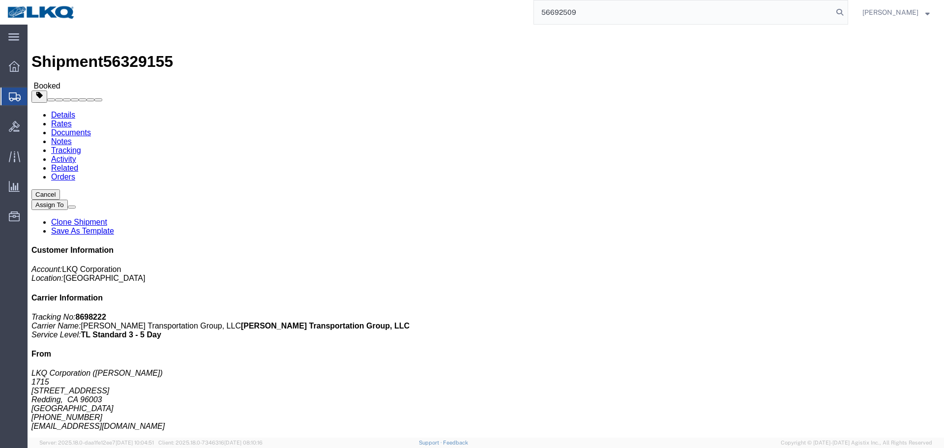
type input "56692509"
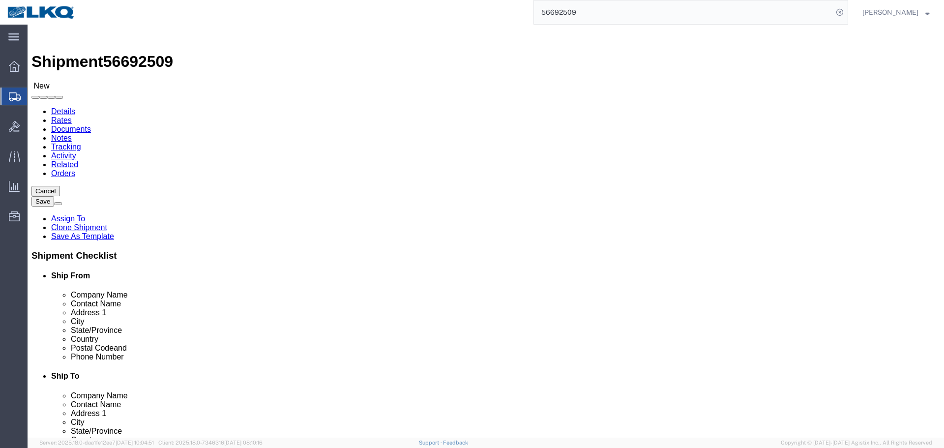
click div
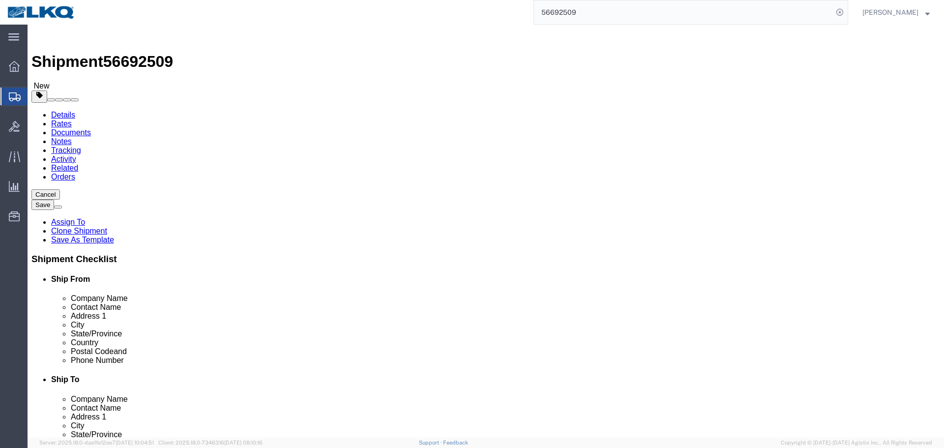
select select "30522"
click div
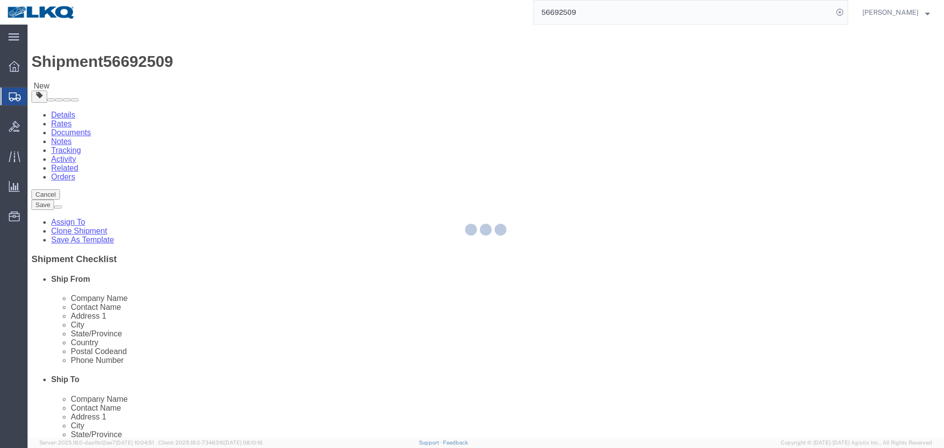
scroll to position [49, 0]
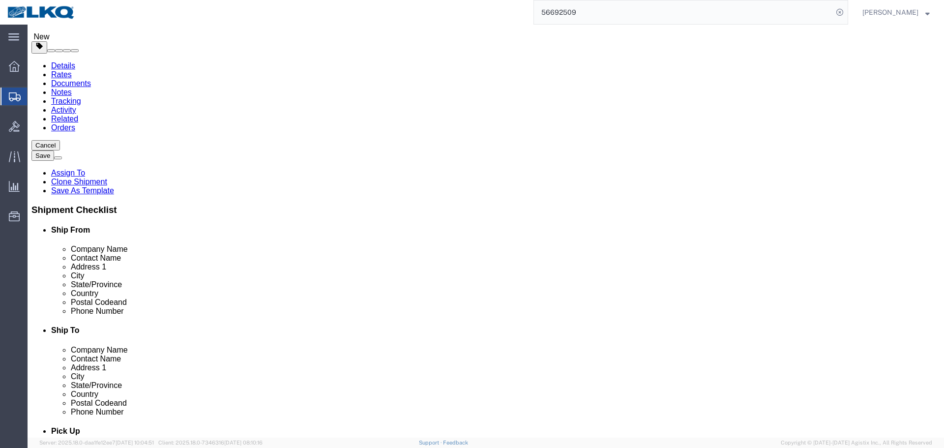
click div "Ship To Location Location 8401 - [GEOGRAPHIC_DATA] - [GEOGRAPHIC_DATA] Warehous…"
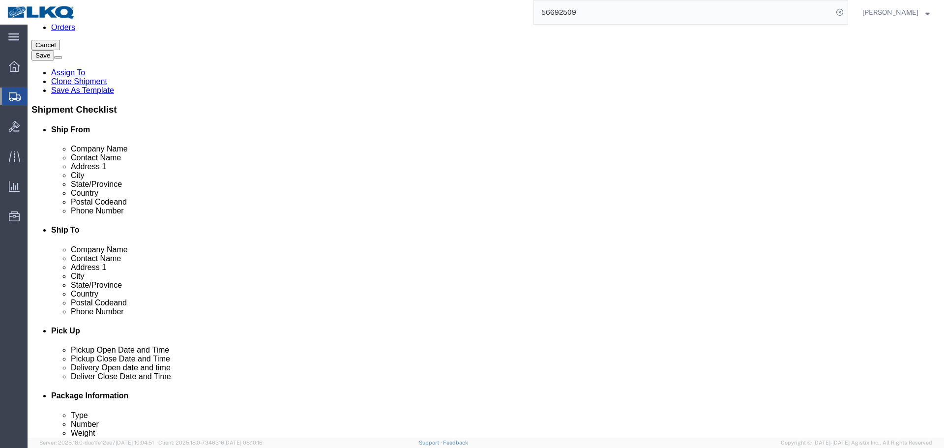
scroll to position [442, 0]
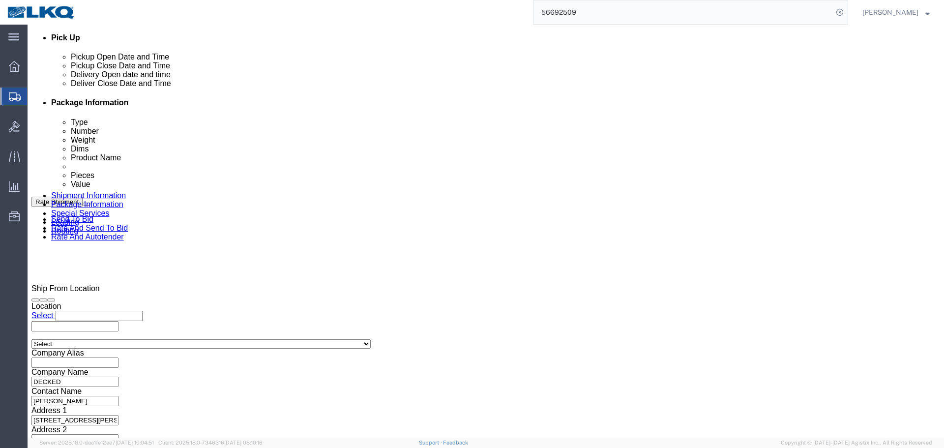
click input "x"
paste input "486921"
type input "486921"
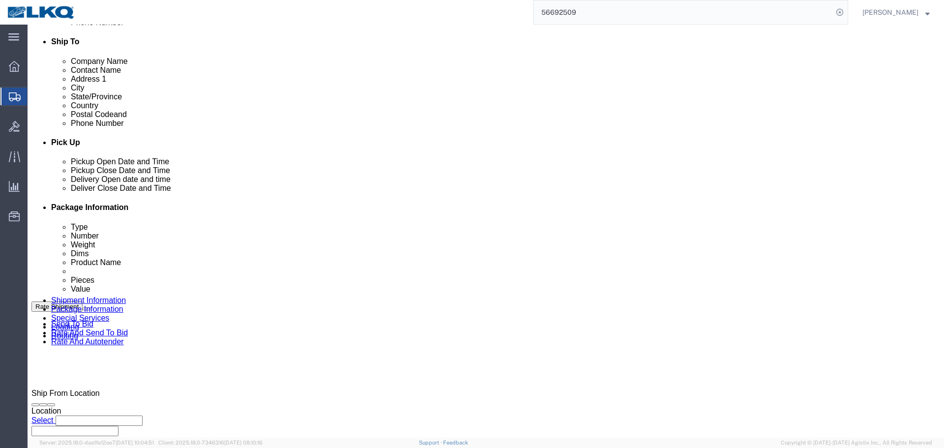
scroll to position [492, 0]
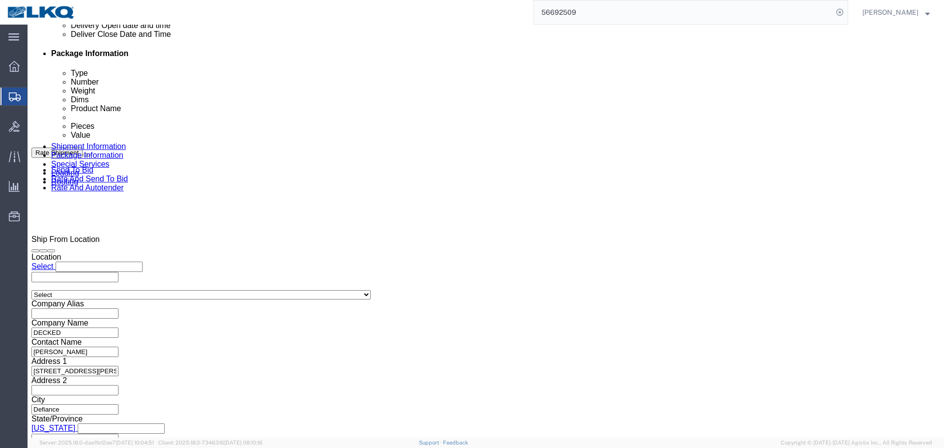
click div "[DATE] 7:00 AM"
click button "Apply"
click div
click div "Open Time 9:00 AM [DATE] 9:00 AM - [DATE] 9:00 AM Cancel Apply"
click input "9:00 AM"
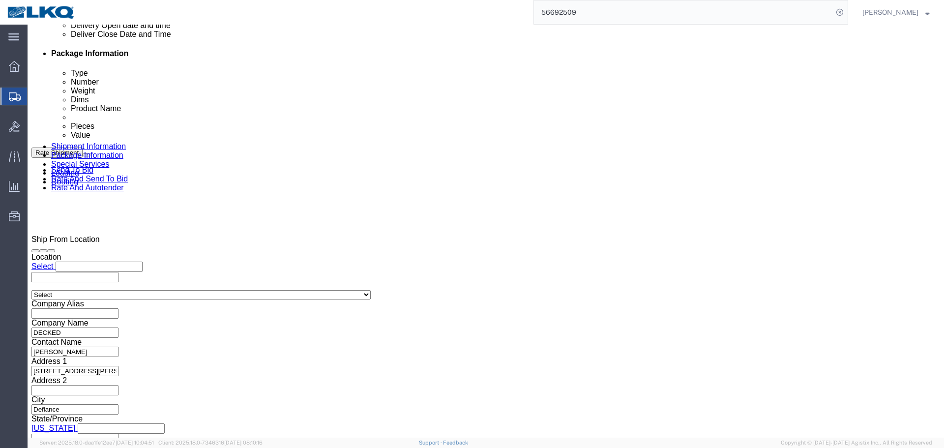
type input "10:00 AM"
click button "Apply"
click div "[DATE] 11:00 AM"
click input "11:00 AM"
type input "1:01 AM"
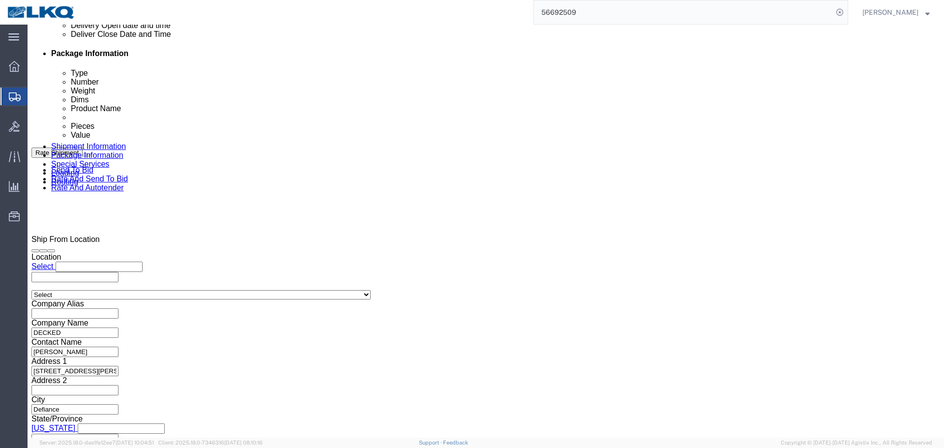
click input "1:01 AM"
type input "10:01 AM"
click button "Apply"
click button "Save"
type button "Save"
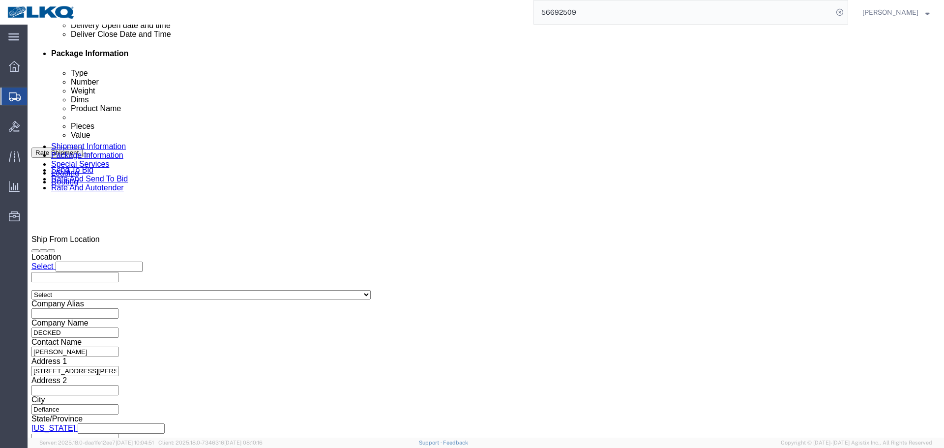
scroll to position [49, 0]
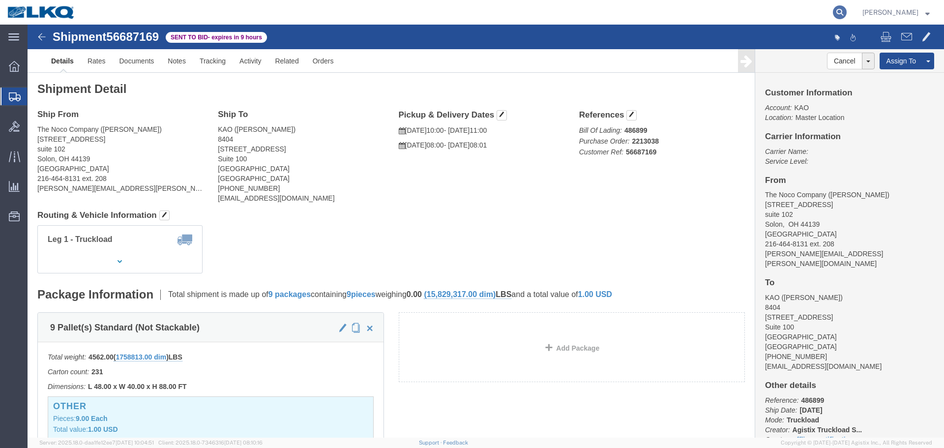
click at [838, 18] on icon at bounding box center [840, 12] width 14 height 14
paste input "56691704"
type input "56691704"
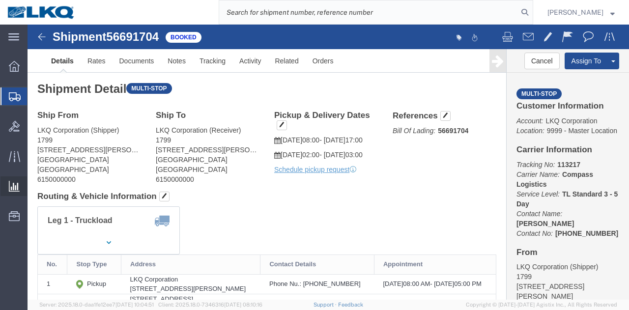
click at [15, 186] on icon at bounding box center [14, 186] width 11 height 11
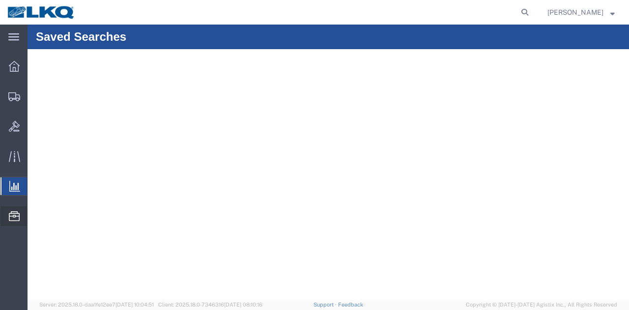
click at [0, 0] on span "Location Appointment" at bounding box center [0, 0] width 0 height 0
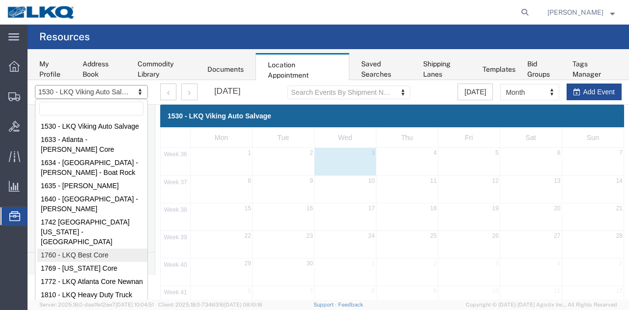
select select "27634"
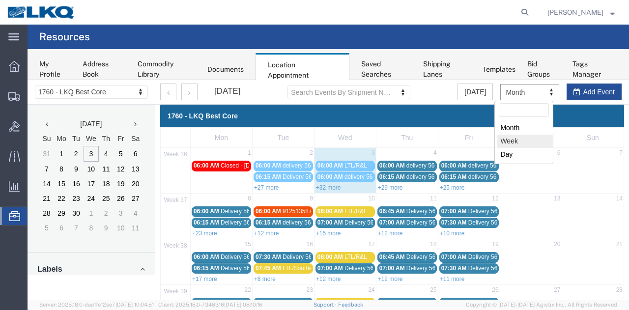
select select "agendaWeek"
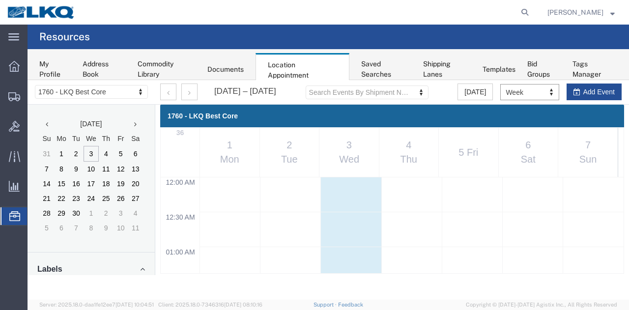
scroll to position [417, 0]
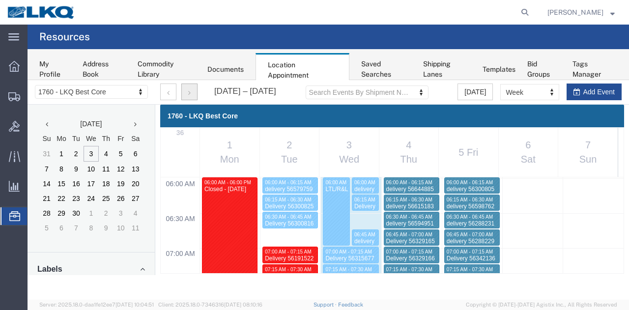
click at [187, 92] on button "button" at bounding box center [189, 92] width 16 height 17
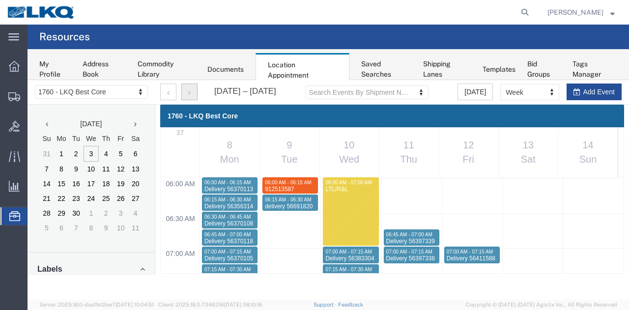
drag, startPoint x: 617, startPoint y: 202, endPoint x: 619, endPoint y: 208, distance: 7.2
click at [619, 208] on div "12:00 AM 12:30 AM 01:00 AM 01:30 AM 02:00 AM 02:30 AM 03:00 AM 03:30 AM 04:00 A…" at bounding box center [392, 225] width 463 height 96
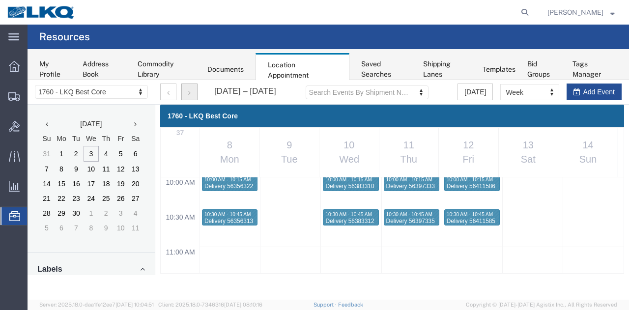
scroll to position [686, 0]
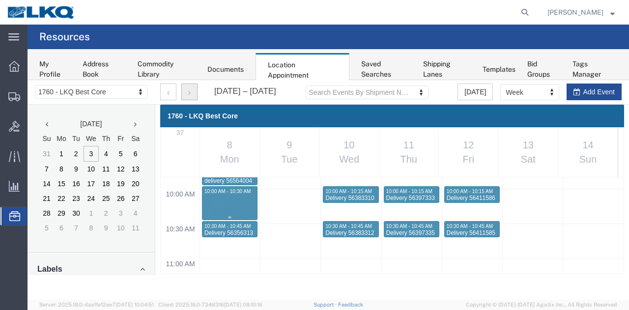
select select "1"
select select
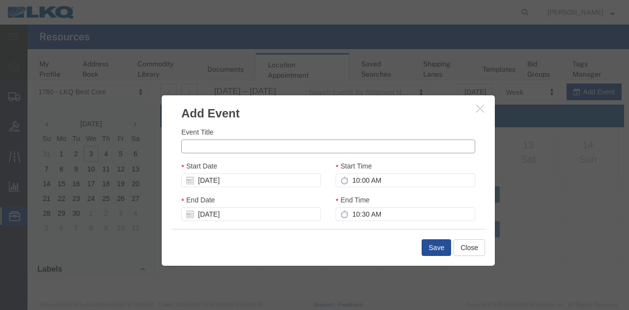
click at [333, 141] on input "Event Title" at bounding box center [328, 147] width 294 height 14
paste input "912622316 - Lavonia,GA"
type input "912622316 - Lavonia,GA"
click at [383, 181] on input "10:00 AM" at bounding box center [406, 181] width 140 height 14
type input "10:15 AM"
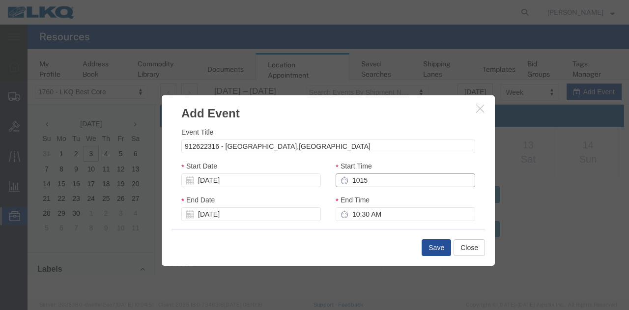
type input "11:15 AM"
type input "10:15 AM"
click at [368, 212] on input "11:15 AM" at bounding box center [406, 214] width 140 height 14
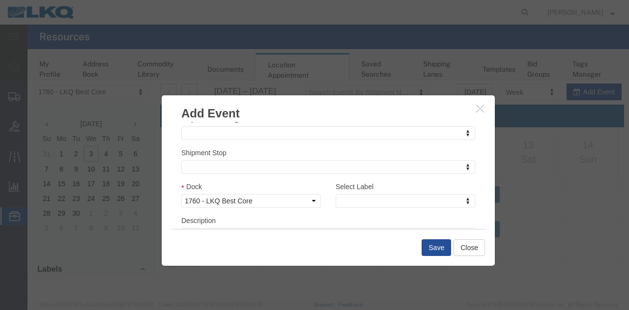
scroll to position [123, 0]
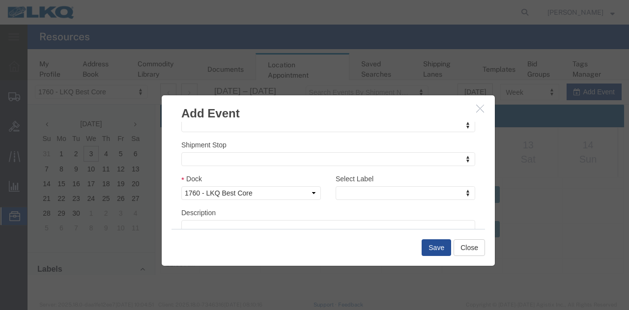
type input "10:30 AM"
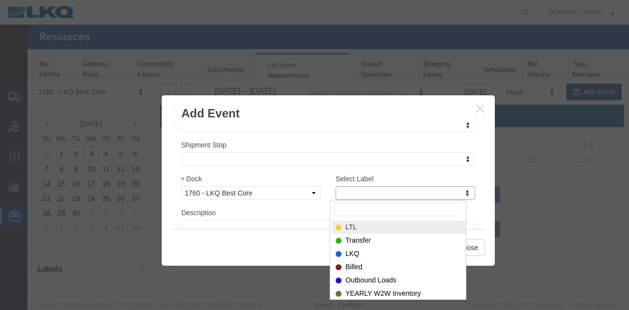
type input "m"
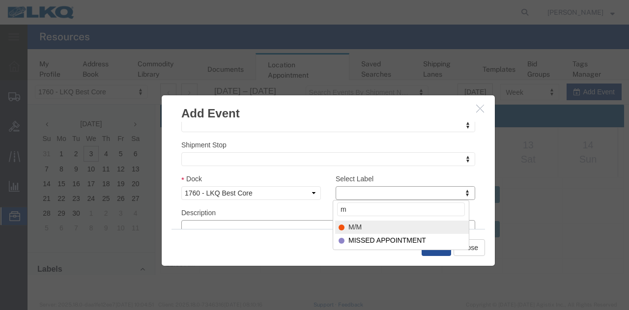
select select "24"
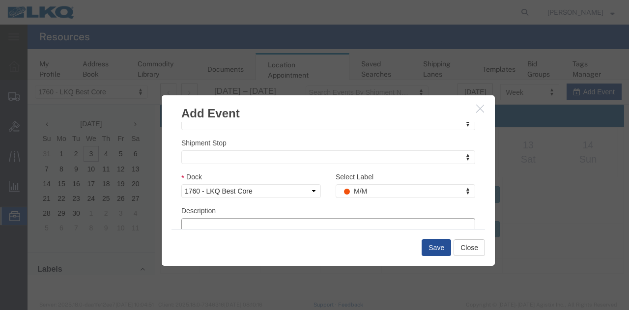
paste textarea "912622316 - Lavonia,GA"
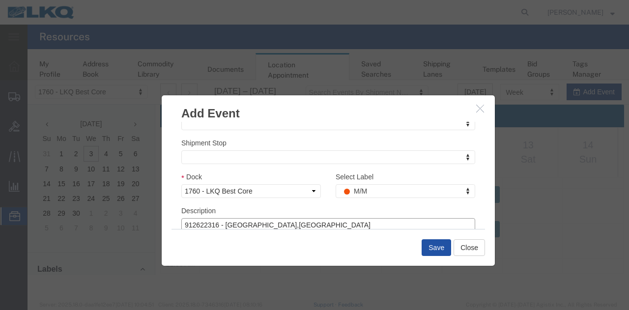
type textarea "912622316 - Lavonia,GA"
click at [435, 248] on button "Save" at bounding box center [436, 247] width 29 height 17
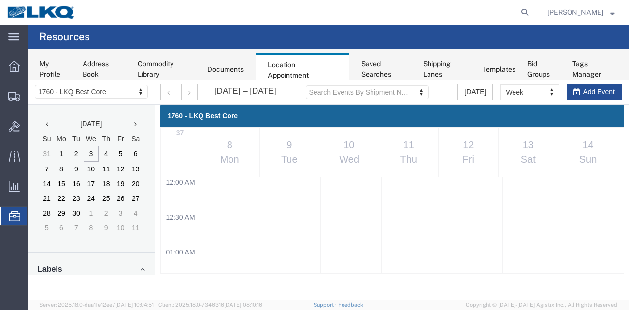
scroll to position [686, 0]
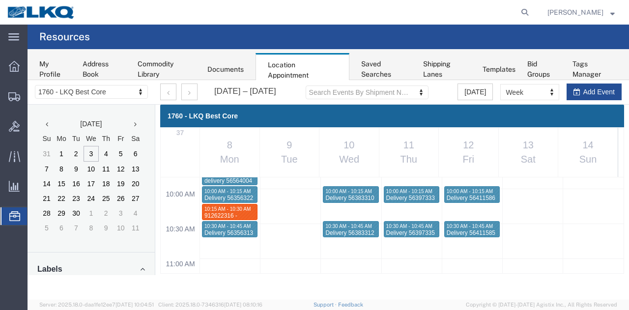
click at [118, 84] on div "1760 - LKQ Best Core 1530 - LKQ Viking Auto Salvage 1633 - Atlanta - Knopf Core…" at bounding box center [92, 92] width 128 height 25
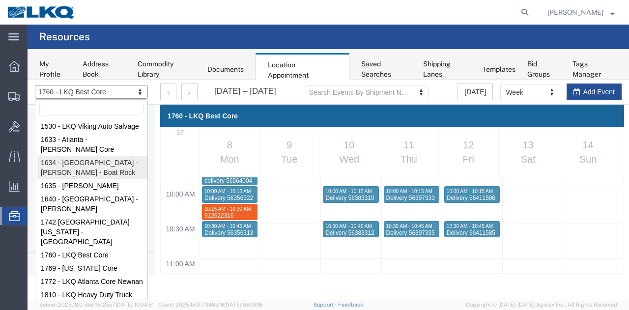
drag, startPoint x: 78, startPoint y: 169, endPoint x: 315, endPoint y: 139, distance: 238.9
select select "28712"
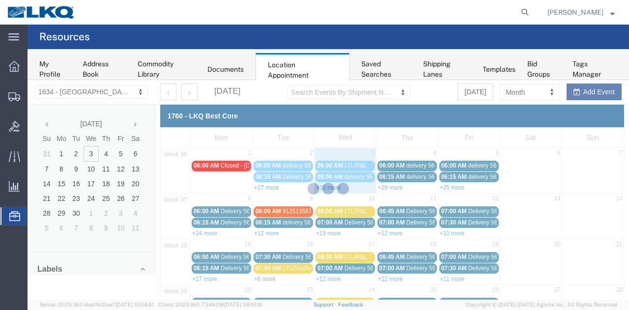
click at [526, 99] on div at bounding box center [329, 190] width 602 height 220
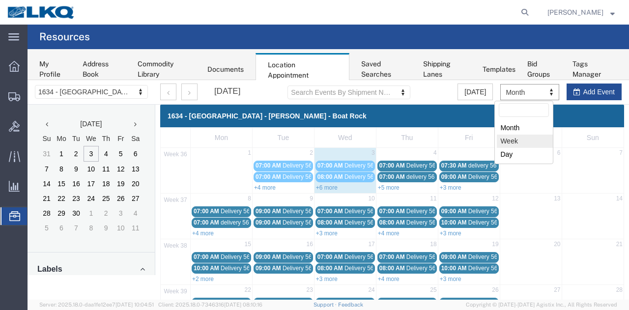
select select "agendaWeek"
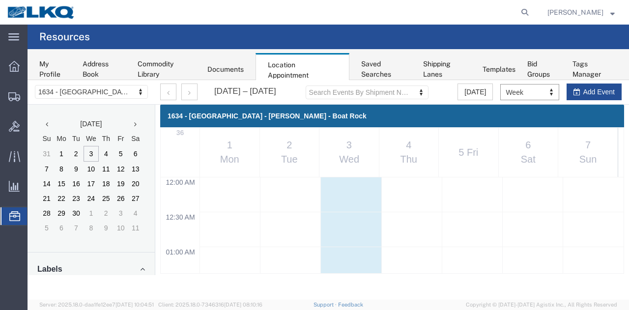
scroll to position [417, 0]
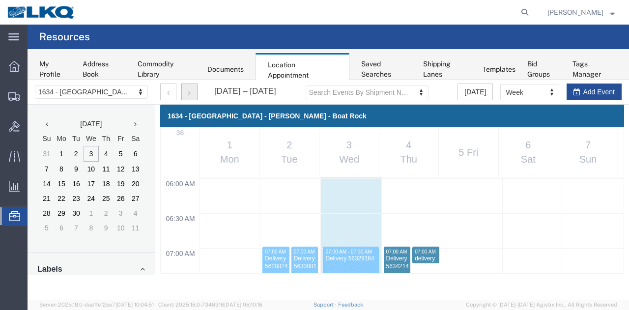
click at [194, 95] on button "button" at bounding box center [189, 92] width 16 height 17
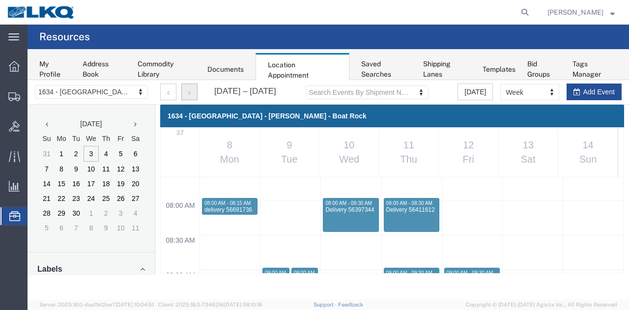
scroll to position [552, 0]
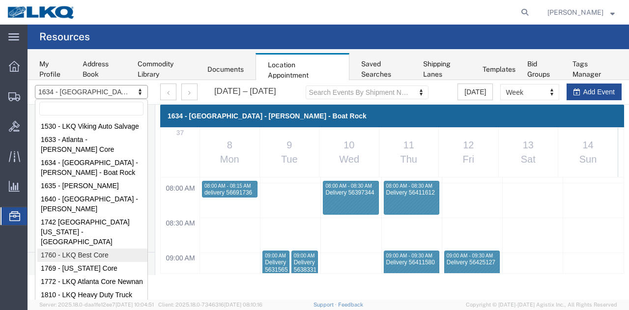
select select "27634"
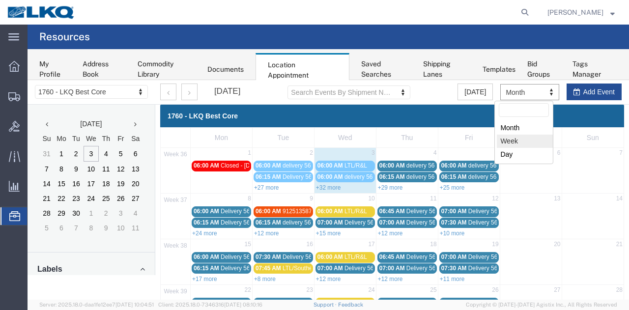
select select "agendaWeek"
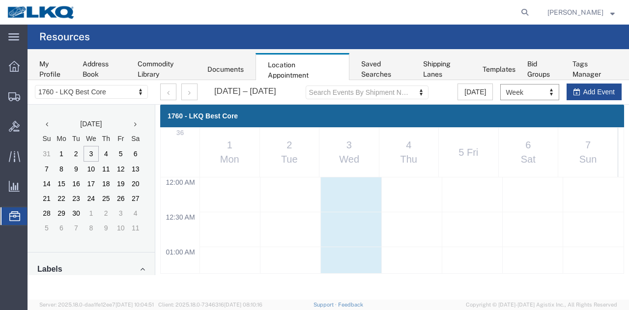
scroll to position [417, 0]
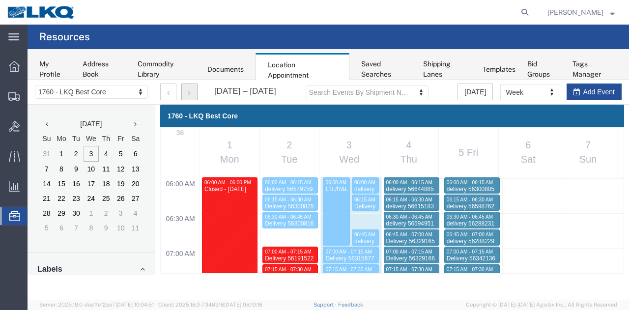
click at [189, 94] on icon "button" at bounding box center [189, 92] width 2 height 7
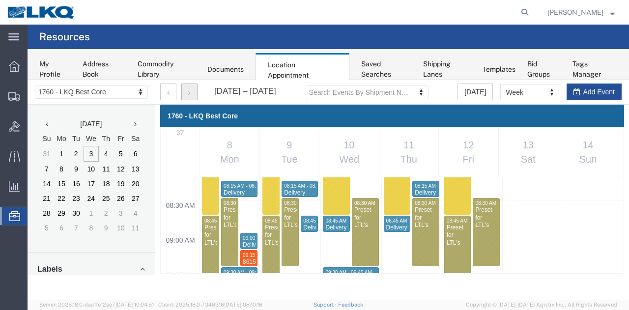
scroll to position [588, 0]
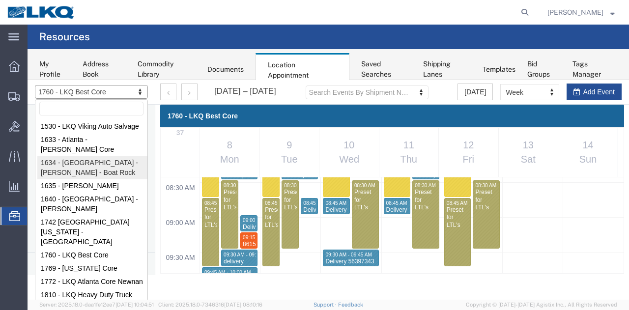
select select "28712"
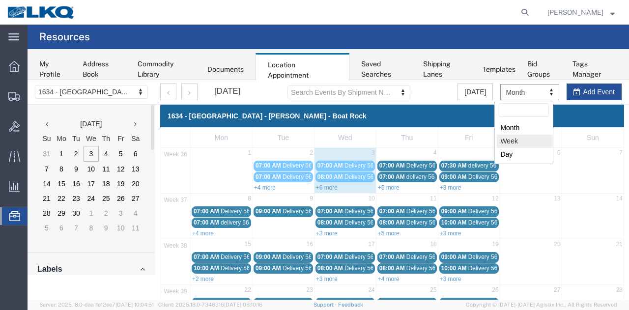
select select "agendaWeek"
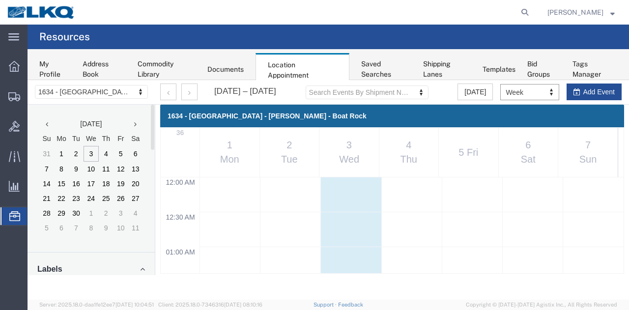
scroll to position [417, 0]
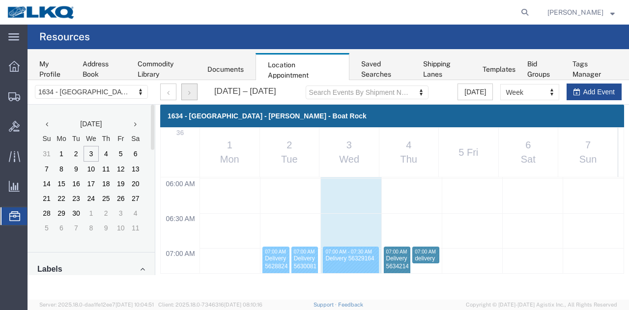
click at [192, 91] on button "button" at bounding box center [189, 92] width 16 height 17
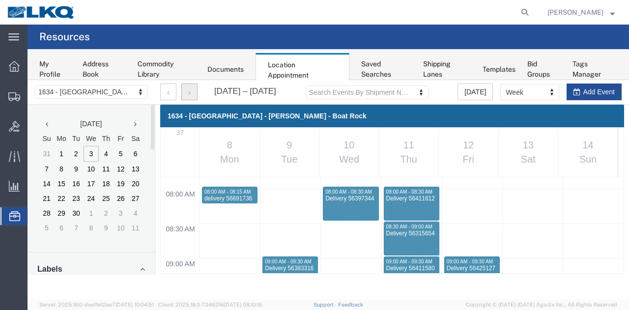
scroll to position [588, 0]
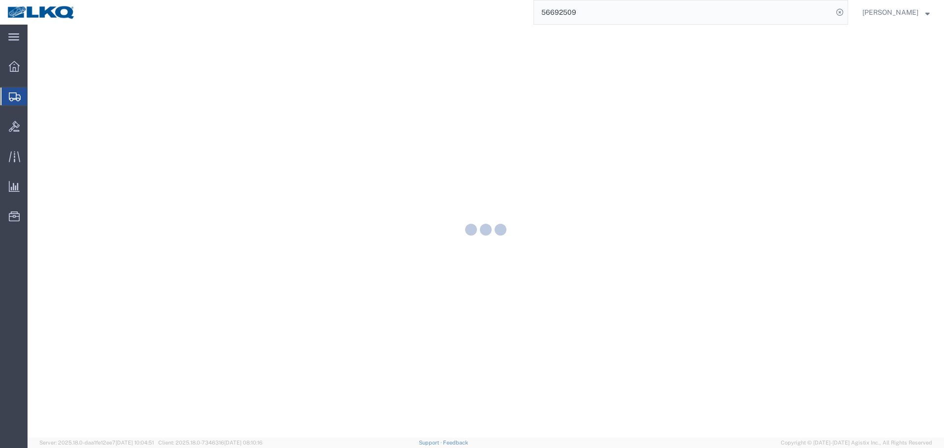
select select "30522"
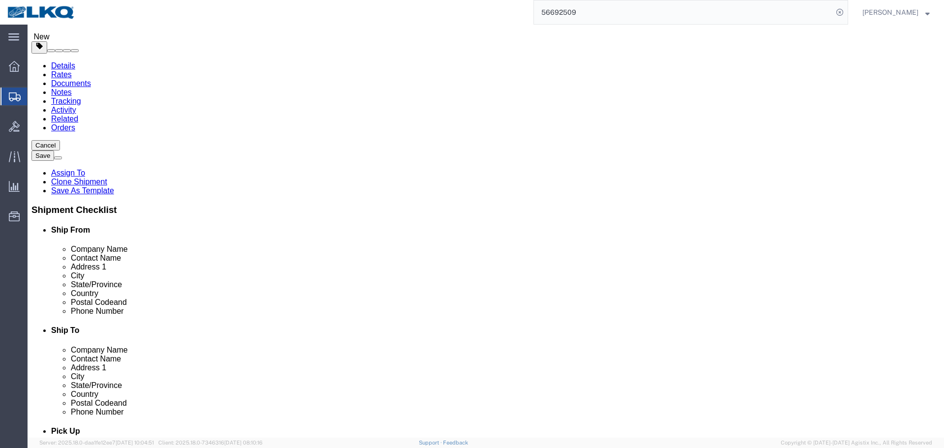
scroll to position [393, 0]
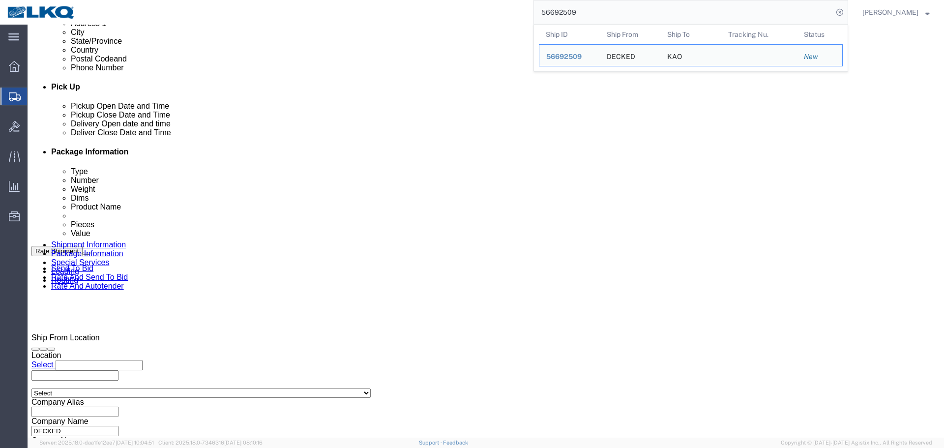
click at [581, 14] on input "56692509" at bounding box center [683, 12] width 299 height 24
paste input "8442"
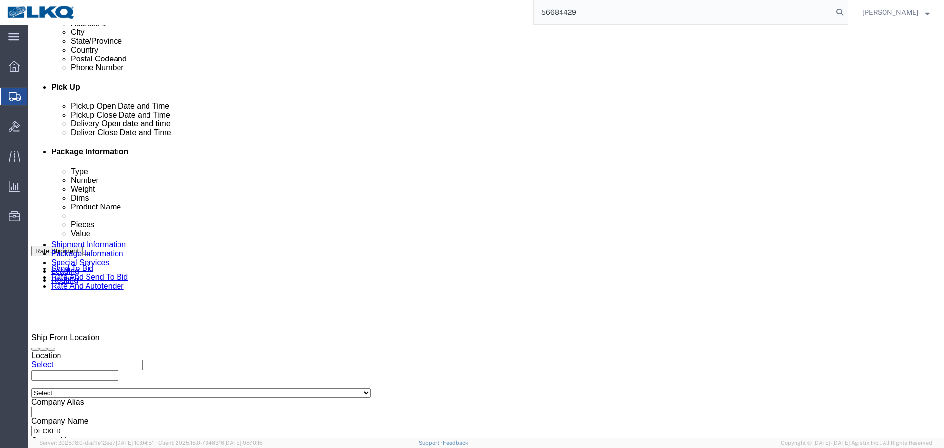
type input "56684429"
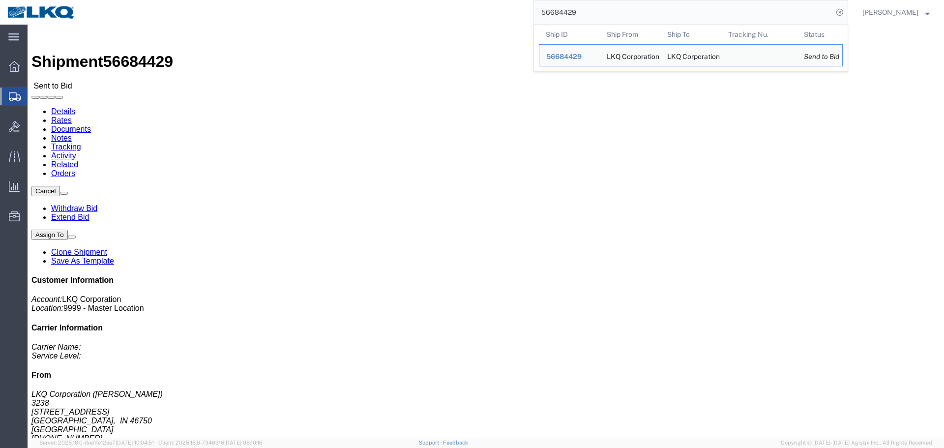
click div
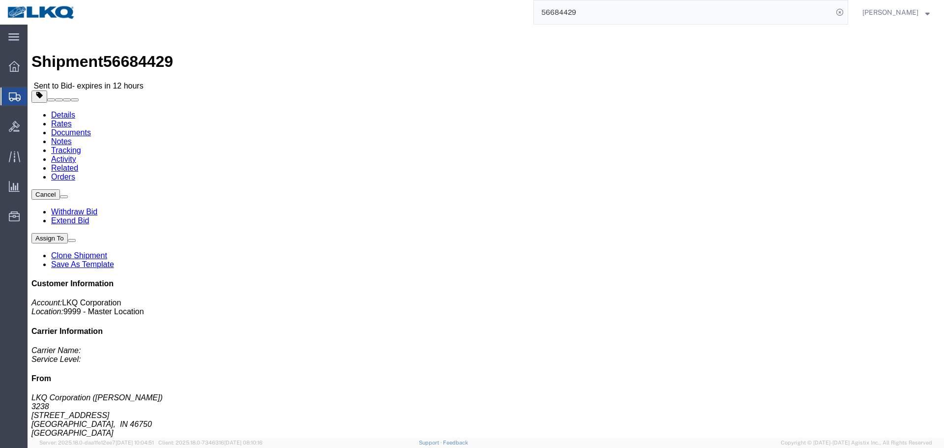
click address "LKQ Corporation (DEE SNEAD) 3238 1870 Riverfork Drive W Huntington, IN 46750 Un…"
copy address "46750"
click address "LKQ Corporation (SHIPPING/RECEIVING) 3032 4123 142nd Ave E Suite 100 Sumner, WA…"
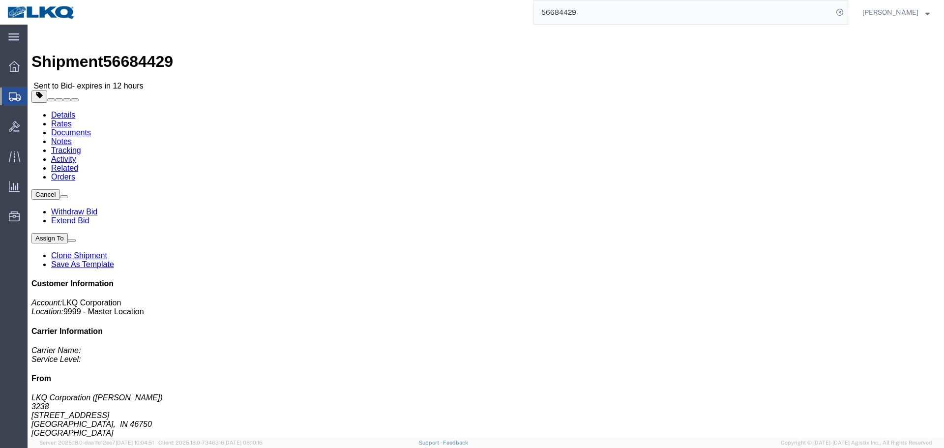
copy address "98390"
click link "Rates"
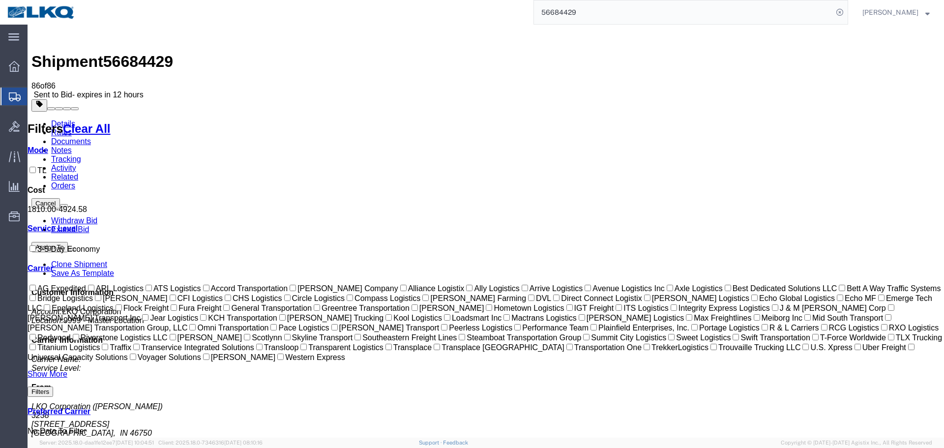
click at [72, 146] on link "Notes" at bounding box center [61, 150] width 21 height 8
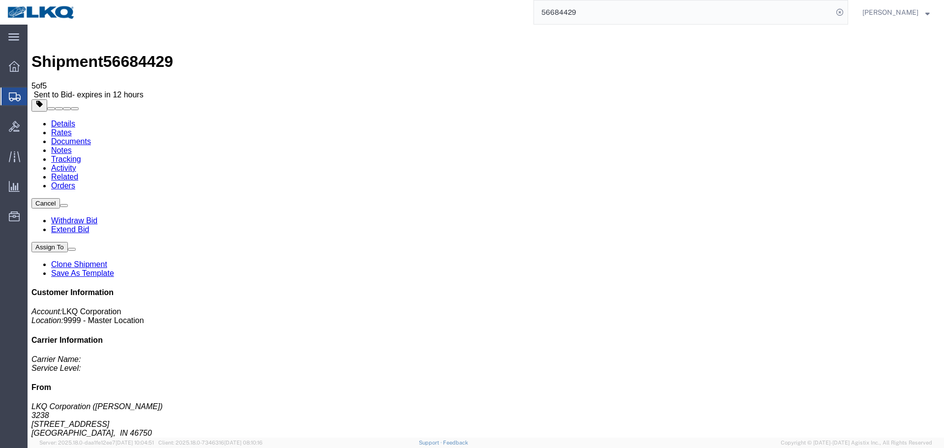
drag, startPoint x: 362, startPoint y: 138, endPoint x: 383, endPoint y: 138, distance: 21.1
drag, startPoint x: 348, startPoint y: 165, endPoint x: 388, endPoint y: 165, distance: 40.8
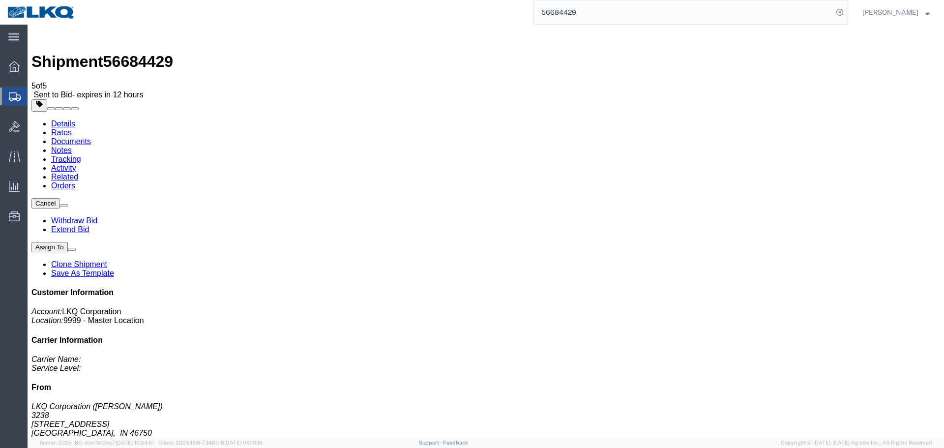
click at [62, 119] on link "Details" at bounding box center [63, 123] width 24 height 8
click address "LKQ Corporation (SHIPPING/RECEIVING) 3032 4123 142nd Ave E Suite 100 Sumner, WA…"
click span "56684429"
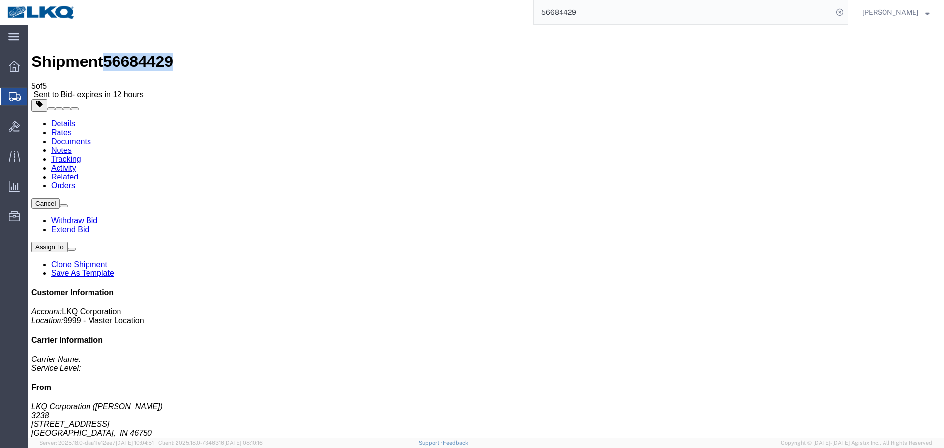
copy span "56684429"
click div "Leg 1 - Truckload Vehicle 1: Standard Dry Van (53 Feet) Number of trucks: 1"
